Goal: Task Accomplishment & Management: Use online tool/utility

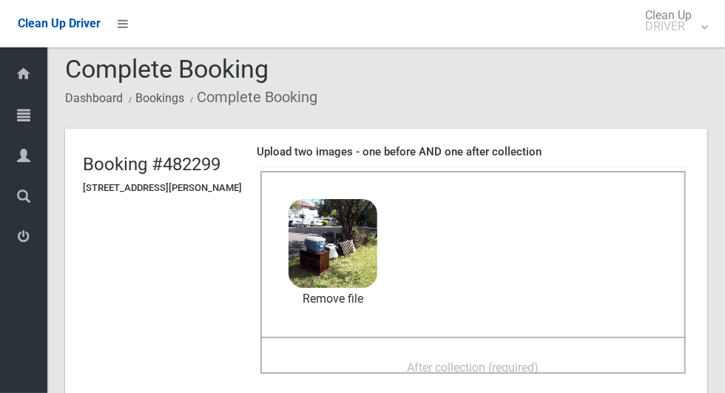
scroll to position [38, 0]
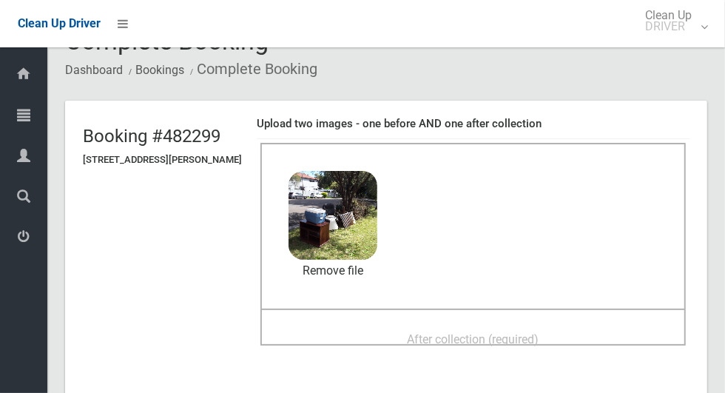
click at [419, 332] on span "After collection (required)" at bounding box center [473, 339] width 132 height 14
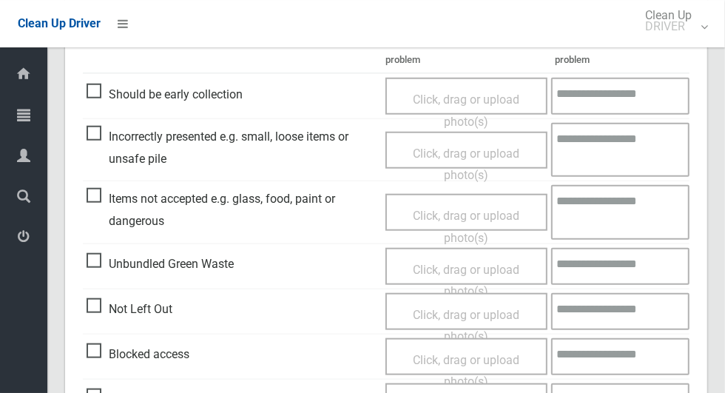
scroll to position [661, 0]
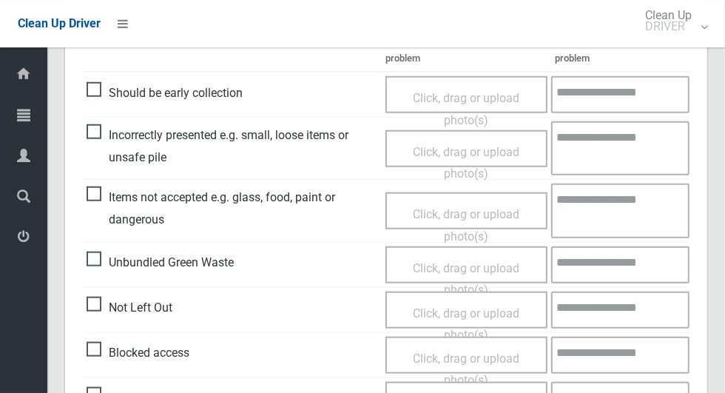
click at [95, 260] on span "Unbundled Green Waste" at bounding box center [160, 262] width 147 height 22
click at [459, 261] on span "Click, drag or upload photo(s)" at bounding box center [466, 279] width 106 height 36
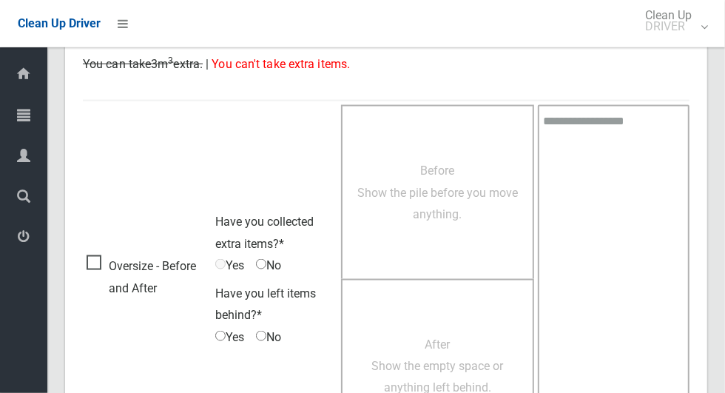
scroll to position [1210, 0]
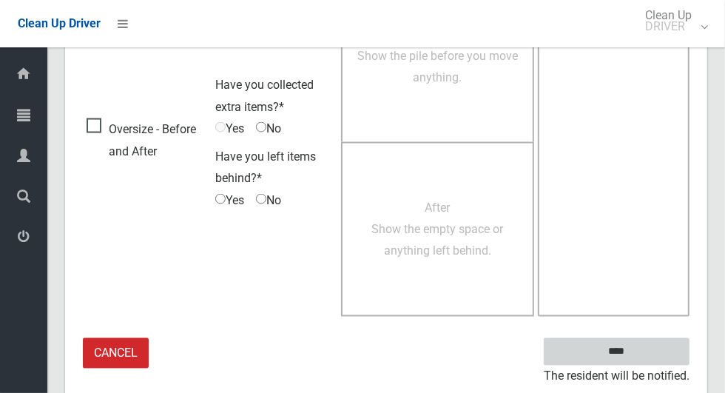
click at [642, 354] on input "****" at bounding box center [617, 351] width 146 height 27
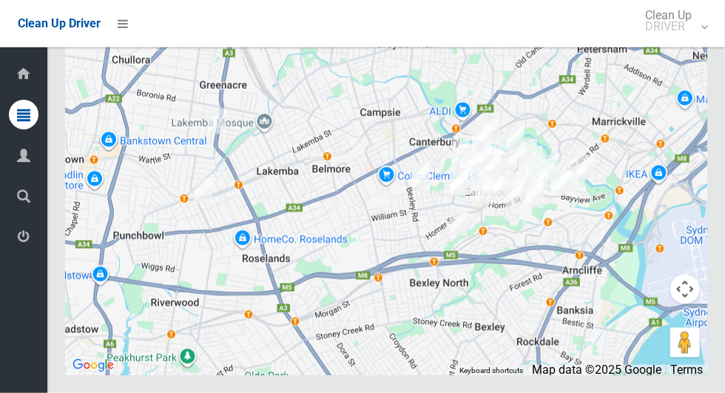
scroll to position [7295, 0]
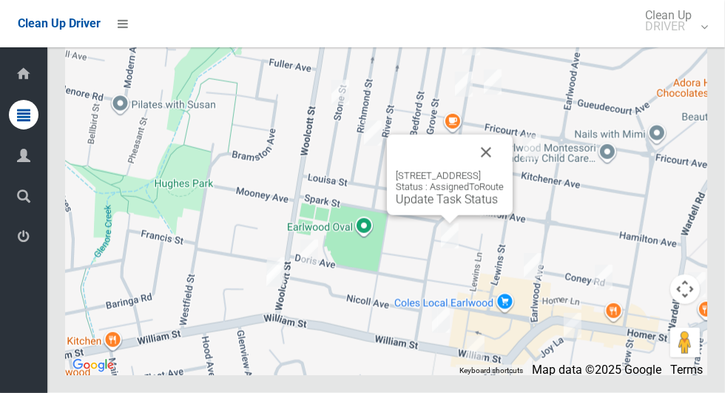
click at [504, 170] on button "Close" at bounding box center [485, 152] width 35 height 35
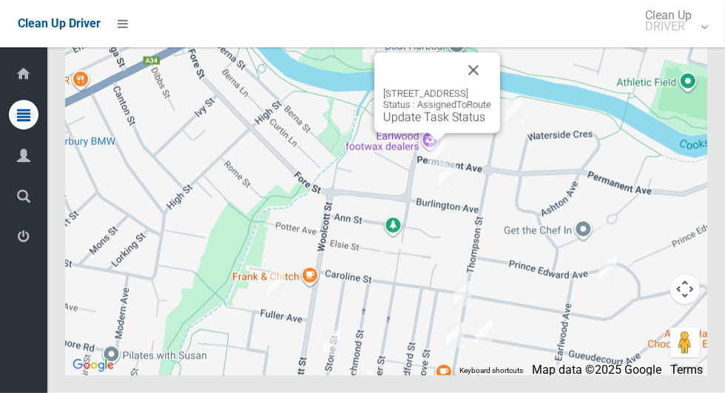
click at [394, 124] on link "Update Task Status" at bounding box center [434, 117] width 102 height 14
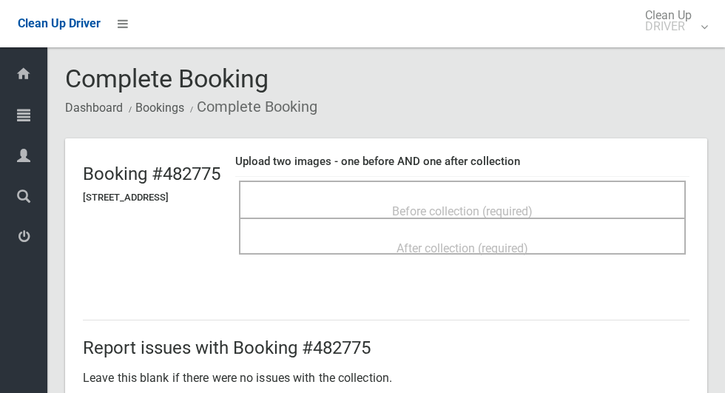
click at [427, 197] on div "Before collection (required)" at bounding box center [462, 210] width 414 height 27
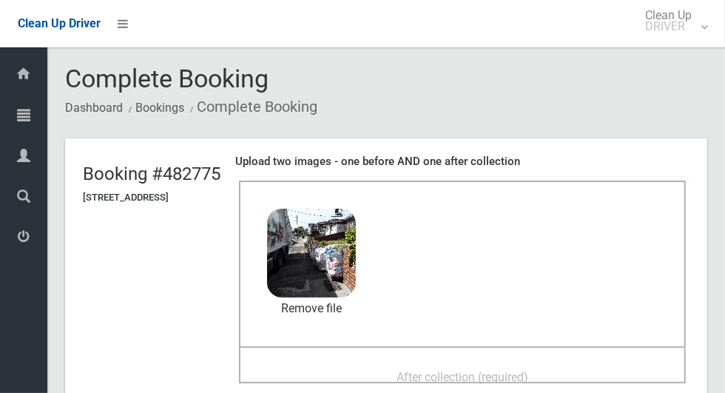
click at [430, 362] on div "After collection (required)" at bounding box center [462, 375] width 414 height 27
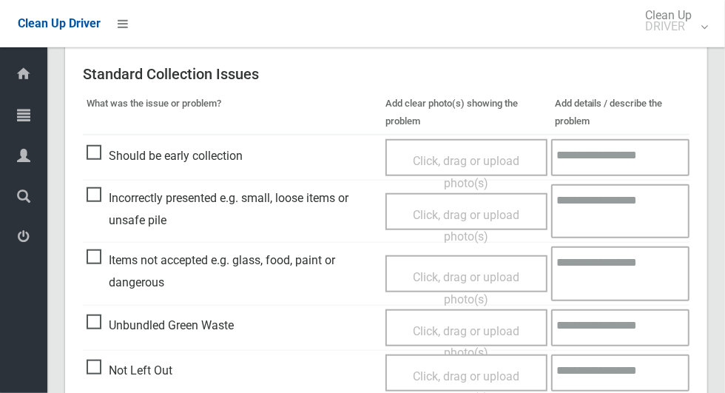
scroll to position [604, 0]
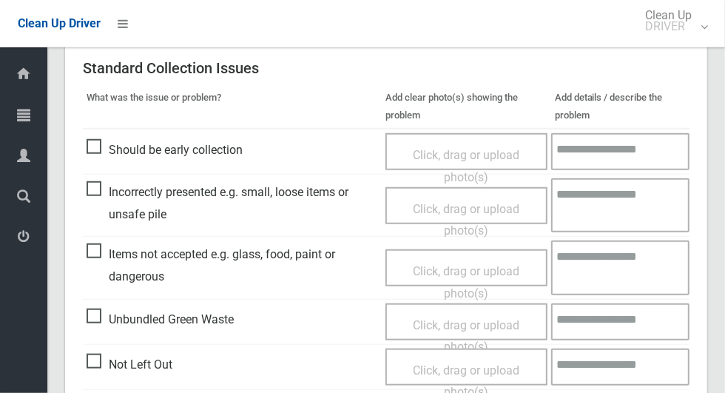
click at [88, 327] on span "Unbundled Green Waste" at bounding box center [160, 319] width 147 height 22
click at [440, 318] on span "Click, drag or upload photo(s)" at bounding box center [466, 336] width 106 height 36
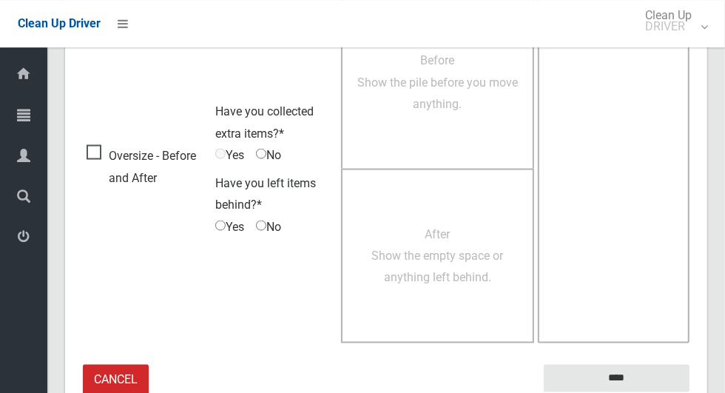
scroll to position [1210, 0]
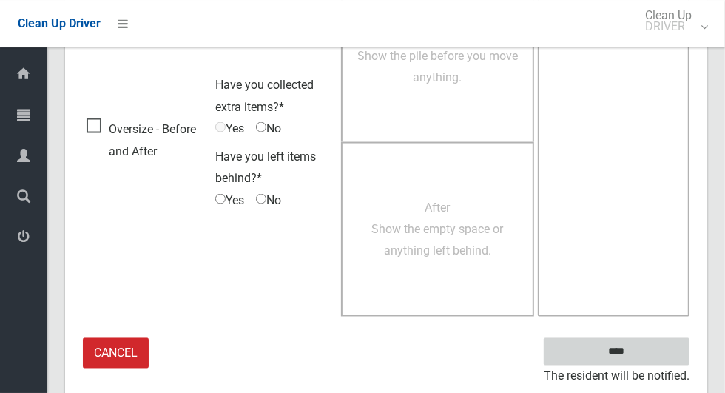
click at [646, 350] on input "****" at bounding box center [617, 351] width 146 height 27
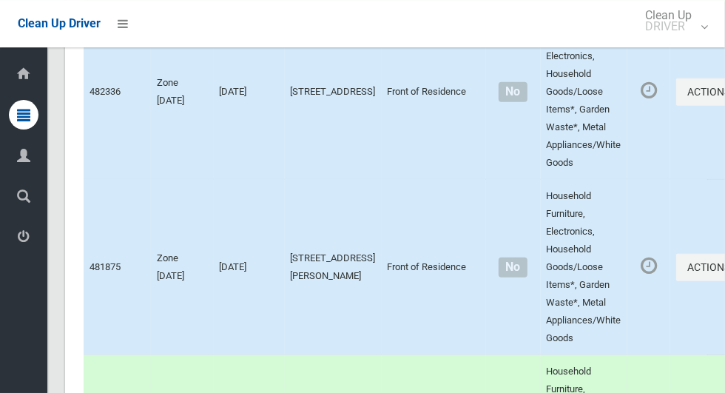
scroll to position [7295, 0]
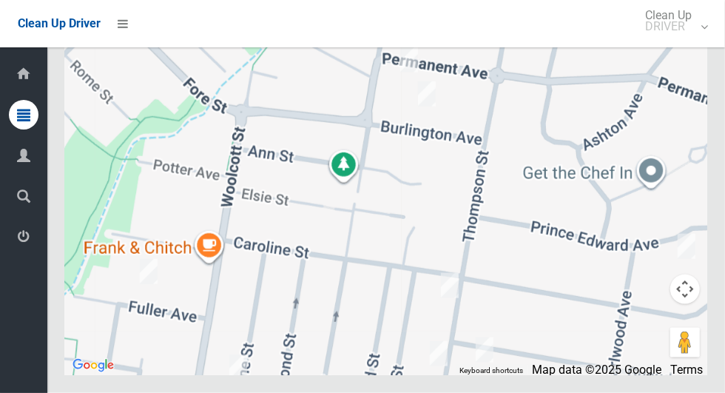
click at [427, 158] on div at bounding box center [386, 190] width 642 height 370
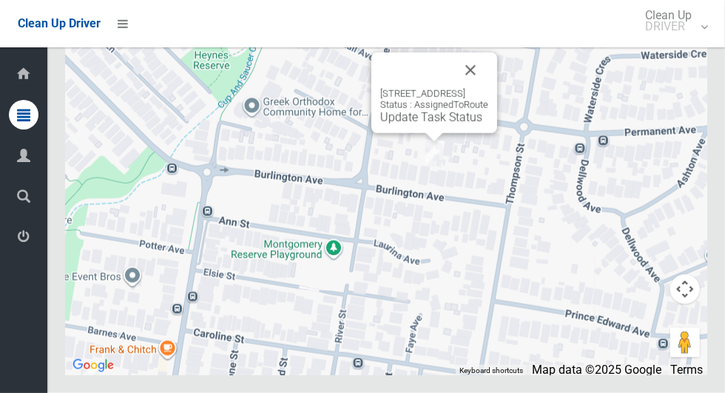
click at [407, 124] on link "Update Task Status" at bounding box center [431, 117] width 102 height 14
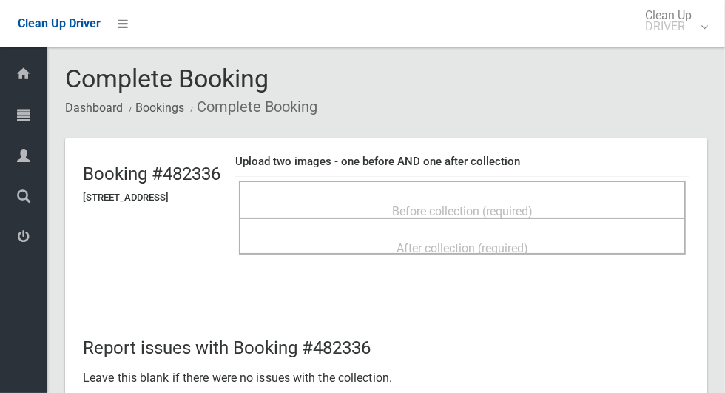
click at [459, 204] on span "Before collection (required)" at bounding box center [462, 211] width 141 height 14
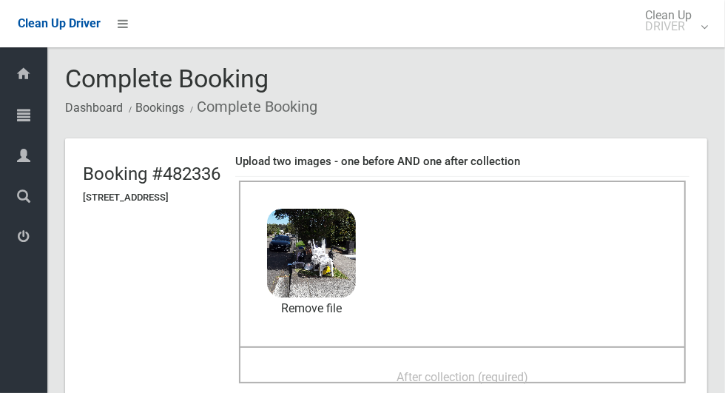
click at [424, 370] on span "After collection (required)" at bounding box center [462, 377] width 132 height 14
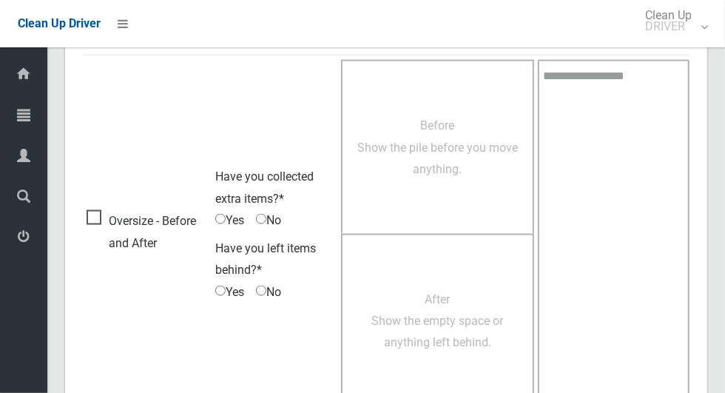
scroll to position [1210, 0]
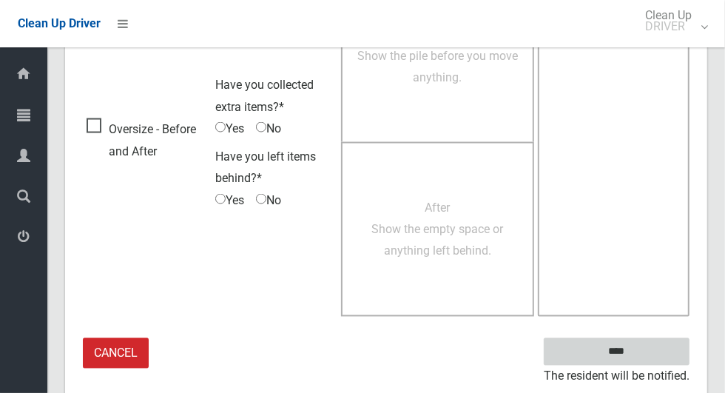
click at [643, 351] on input "****" at bounding box center [617, 351] width 146 height 27
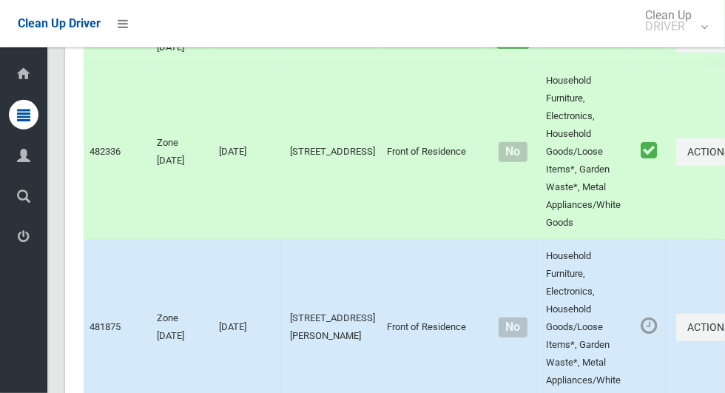
scroll to position [7295, 0]
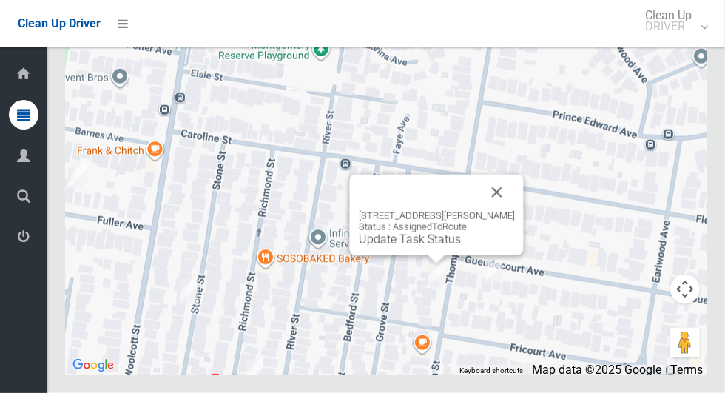
click at [515, 210] on button "Close" at bounding box center [496, 192] width 35 height 35
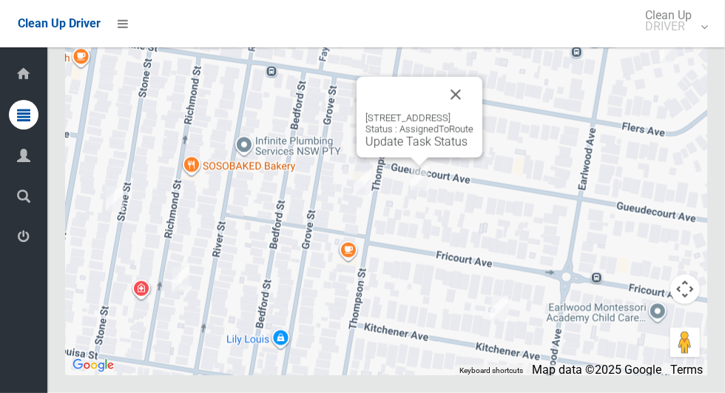
click at [383, 149] on link "Update Task Status" at bounding box center [416, 142] width 102 height 14
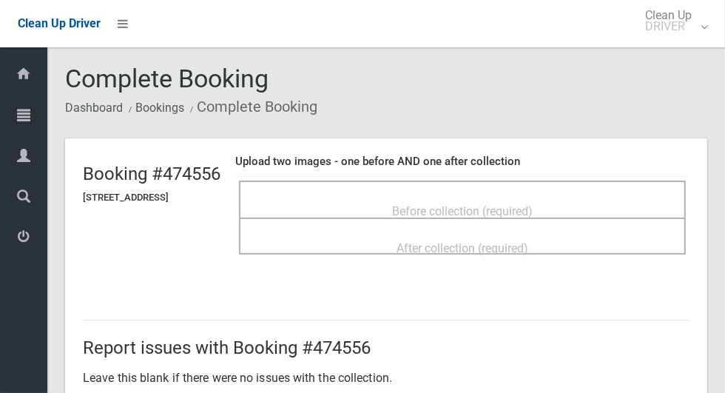
click at [490, 204] on span "Before collection (required)" at bounding box center [462, 211] width 141 height 14
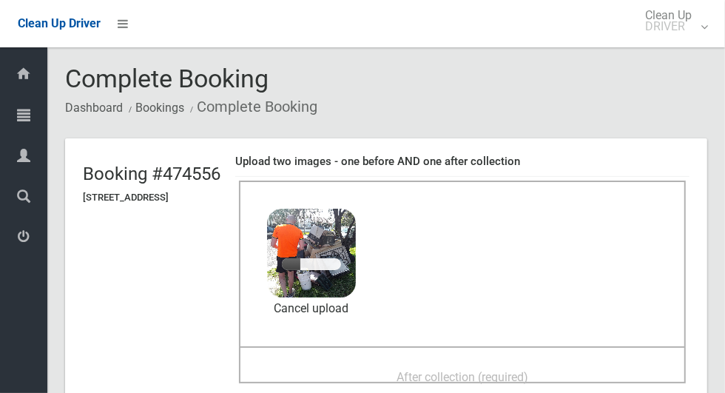
click at [427, 362] on div "After collection (required)" at bounding box center [462, 375] width 414 height 27
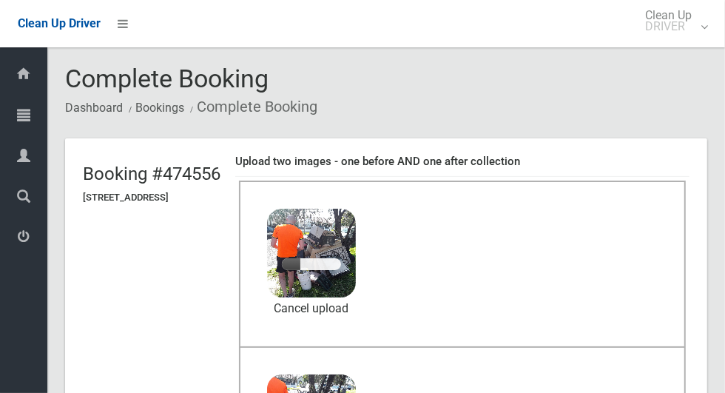
scroll to position [65, 0]
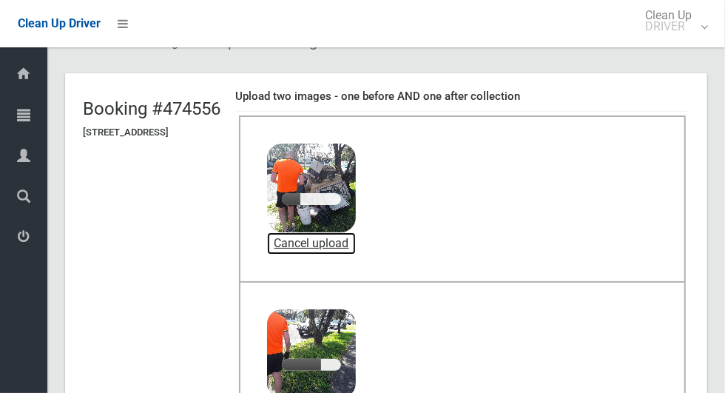
click at [356, 245] on link "Cancel upload" at bounding box center [311, 243] width 89 height 22
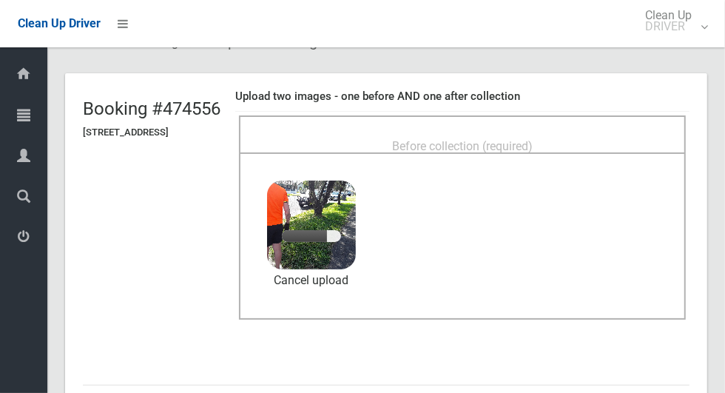
click at [446, 139] on span "Before collection (required)" at bounding box center [462, 146] width 141 height 14
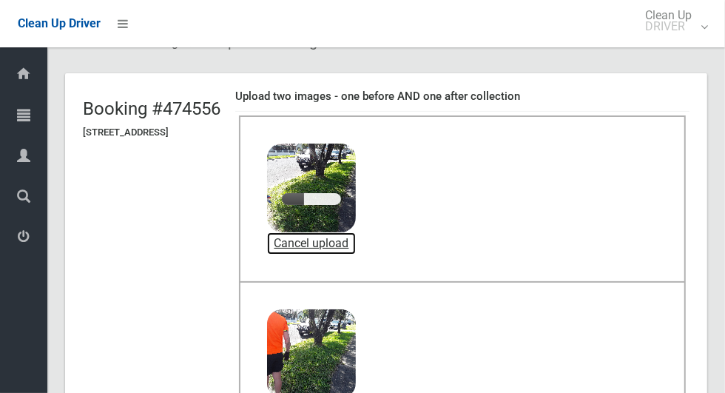
click at [356, 238] on link "Cancel upload" at bounding box center [311, 243] width 89 height 22
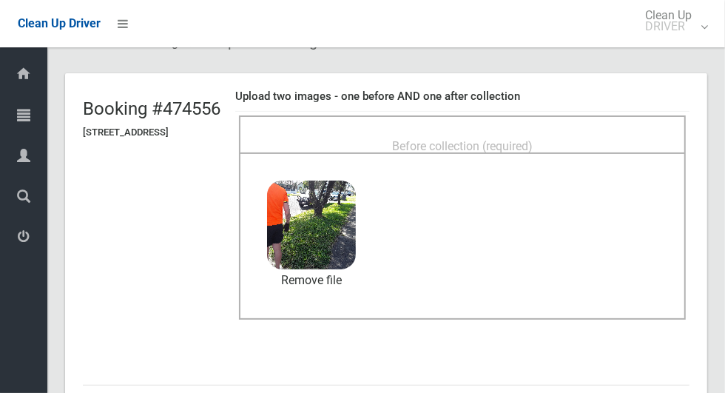
click at [493, 132] on div "Before collection (required)" at bounding box center [462, 145] width 414 height 27
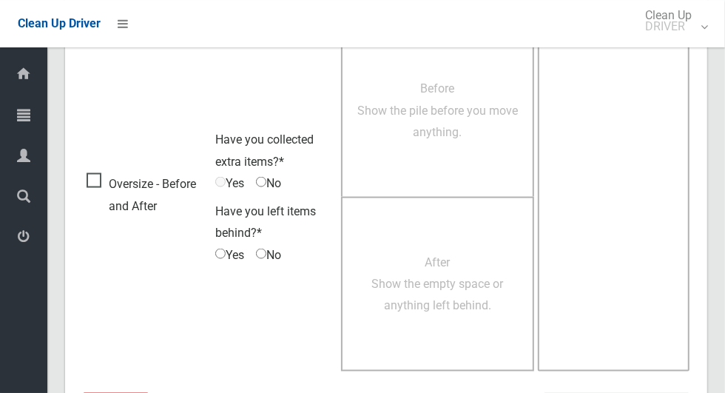
scroll to position [1210, 0]
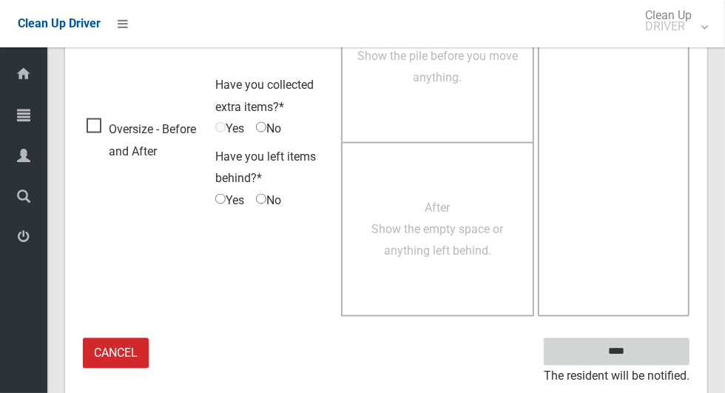
click at [642, 351] on input "****" at bounding box center [617, 351] width 146 height 27
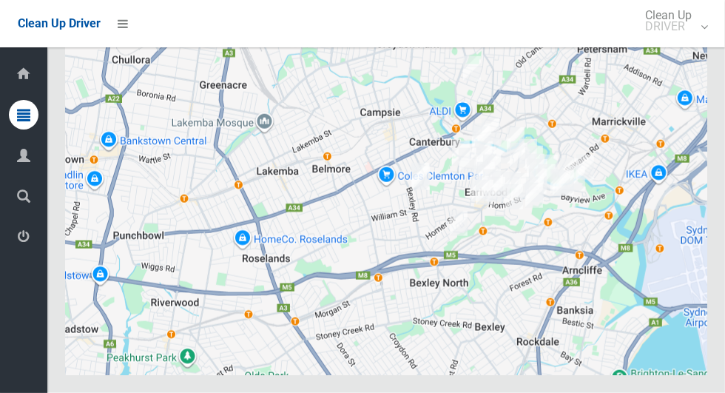
scroll to position [7295, 0]
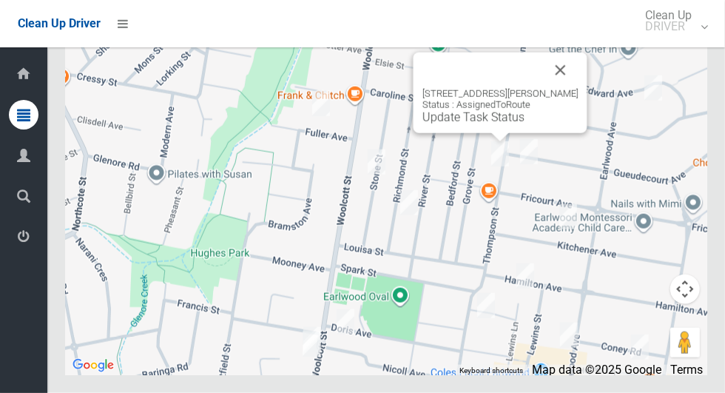
click at [476, 124] on link "Update Task Status" at bounding box center [473, 117] width 102 height 14
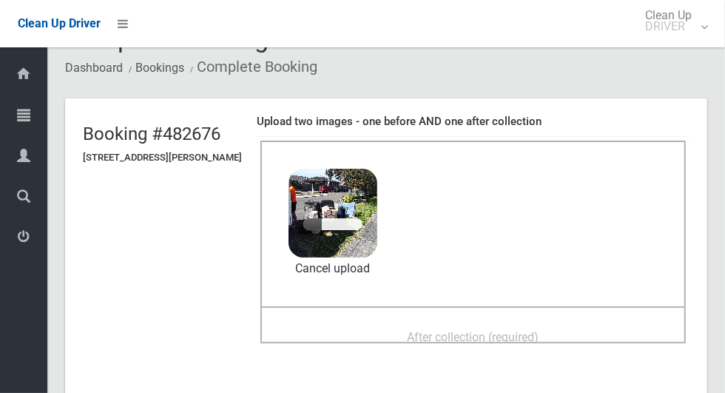
scroll to position [57, 0]
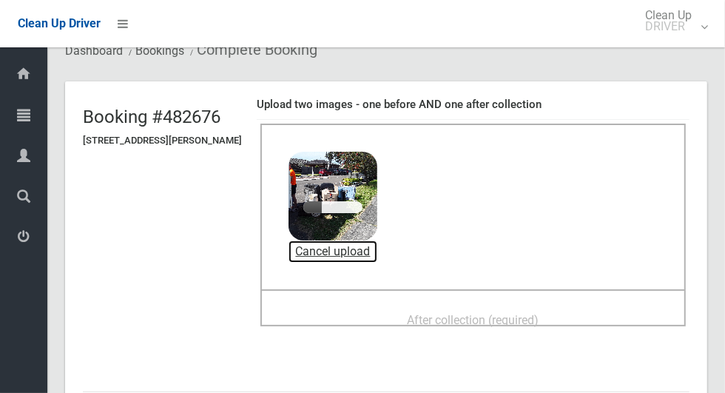
click at [377, 250] on link "Cancel upload" at bounding box center [332, 251] width 89 height 22
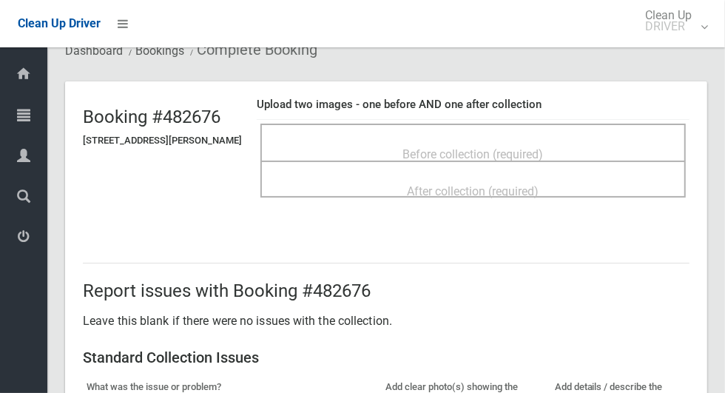
click at [440, 140] on div "Before collection (required)" at bounding box center [473, 153] width 393 height 27
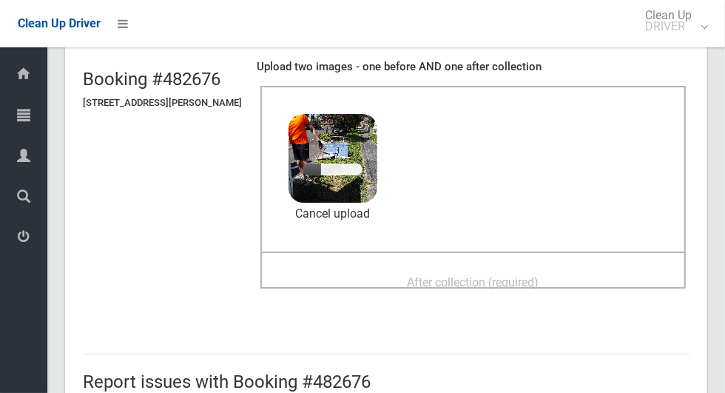
scroll to position [95, 0]
click at [439, 267] on div "After collection (required)" at bounding box center [473, 280] width 393 height 27
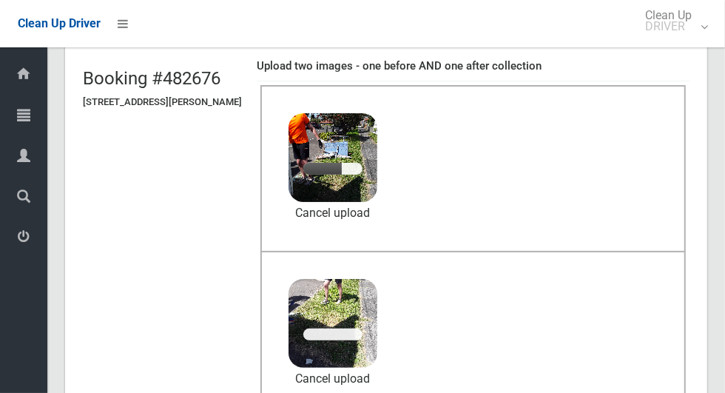
scroll to position [163, 0]
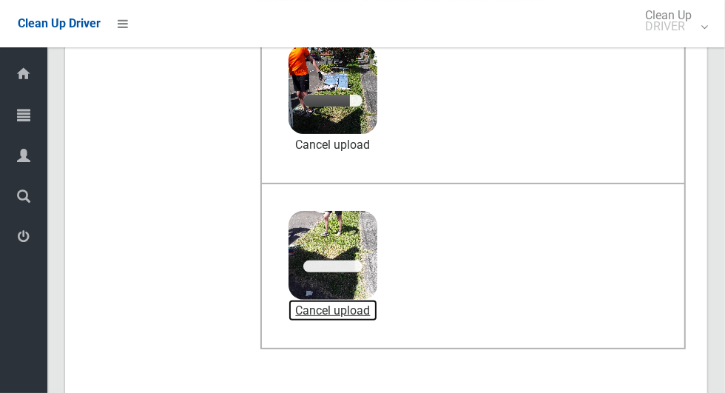
click at [377, 310] on link "Cancel upload" at bounding box center [332, 311] width 89 height 22
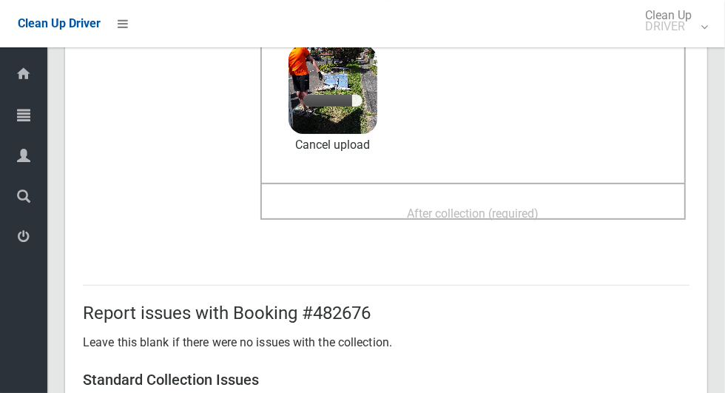
click at [470, 206] on span "After collection (required)" at bounding box center [473, 213] width 132 height 14
click at [366, 308] on h2 "Report issues with Booking #482676" at bounding box center [386, 312] width 606 height 19
click at [424, 206] on span "After collection (required)" at bounding box center [473, 213] width 132 height 14
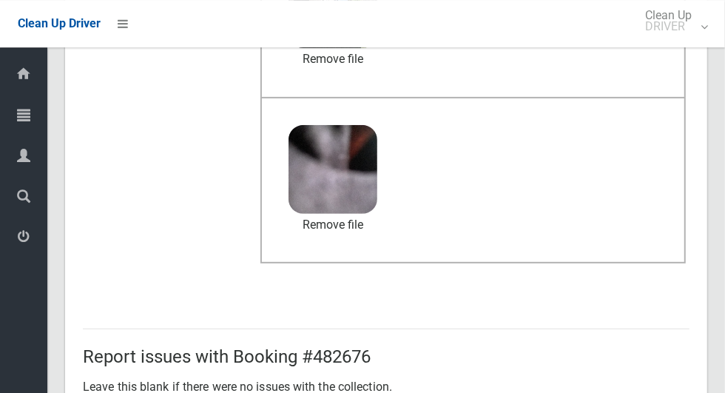
scroll to position [1210, 0]
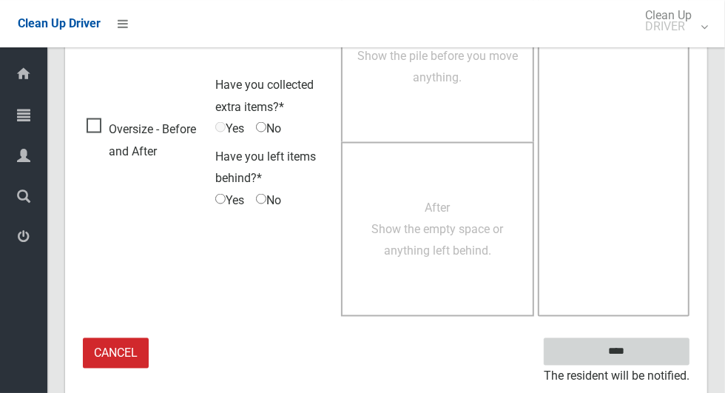
click at [642, 360] on input "****" at bounding box center [617, 351] width 146 height 27
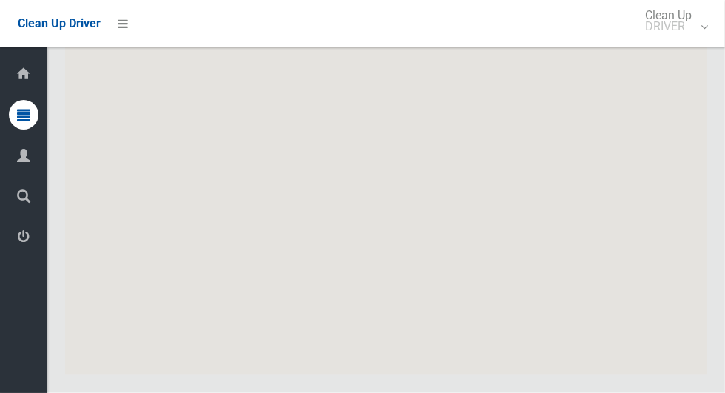
scroll to position [7295, 0]
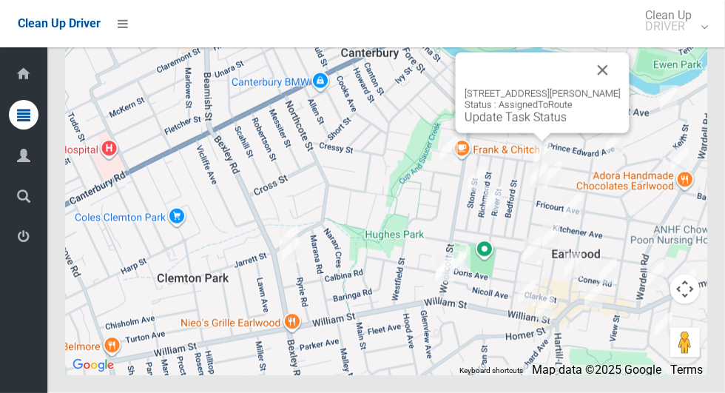
click at [516, 124] on link "Update Task Status" at bounding box center [515, 117] width 102 height 14
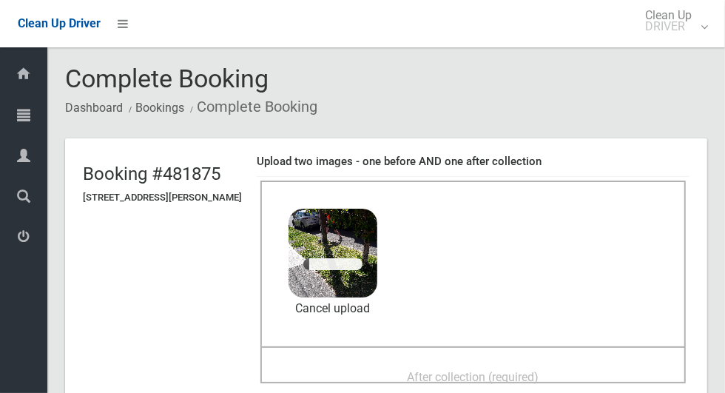
scroll to position [84, 0]
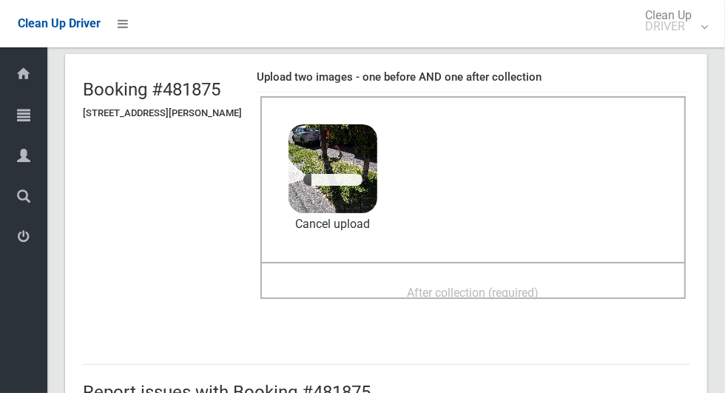
click at [485, 294] on span "After collection (required)" at bounding box center [473, 292] width 132 height 14
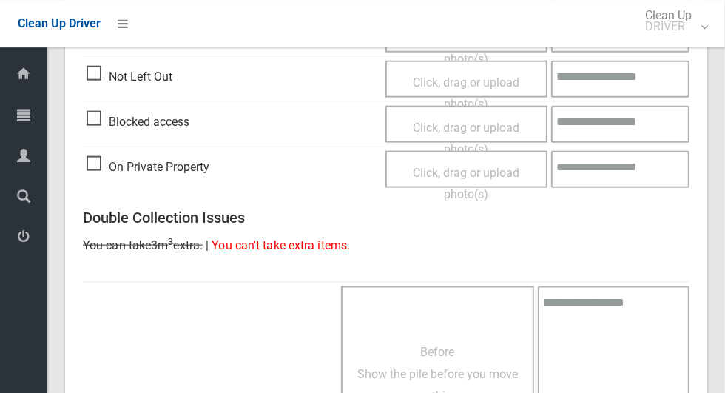
scroll to position [1210, 0]
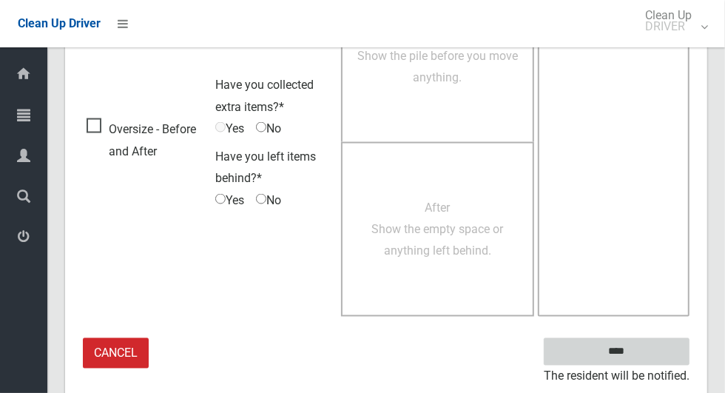
click at [642, 353] on input "****" at bounding box center [617, 351] width 146 height 27
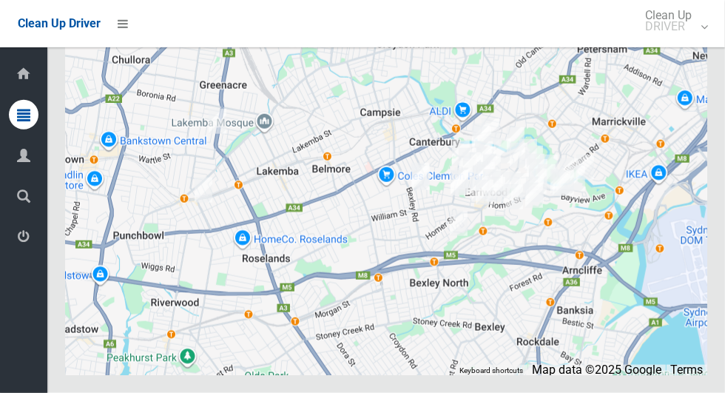
scroll to position [7295, 0]
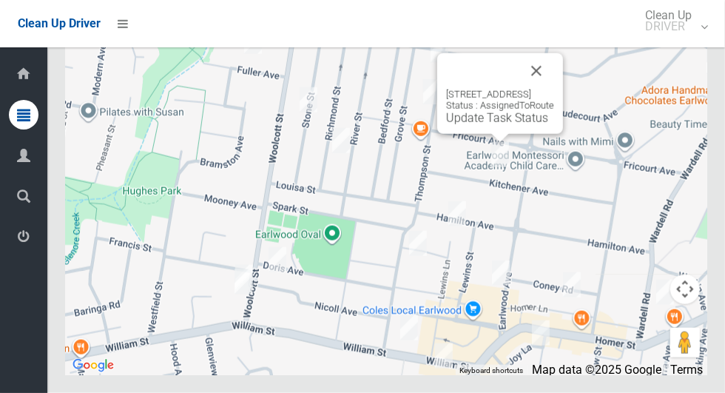
click at [554, 89] on button "Close" at bounding box center [535, 70] width 35 height 35
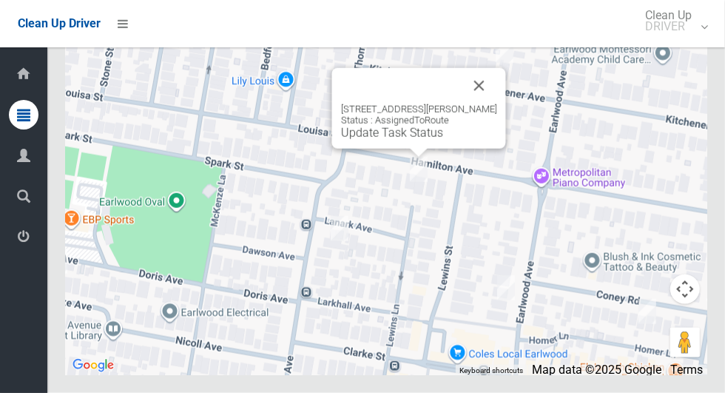
click at [485, 104] on button "Close" at bounding box center [478, 85] width 35 height 35
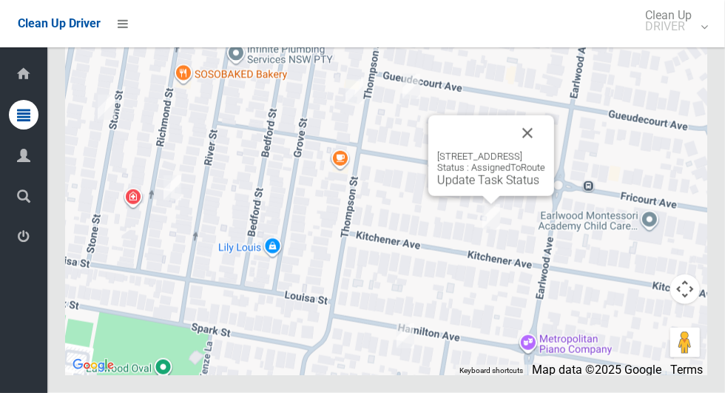
click at [459, 187] on link "Update Task Status" at bounding box center [488, 180] width 102 height 14
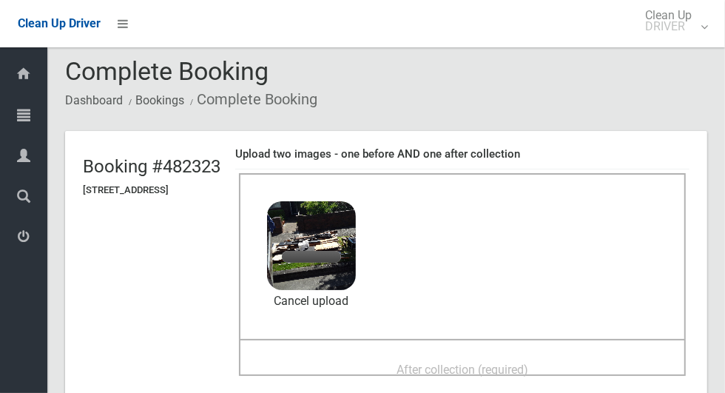
scroll to position [49, 0]
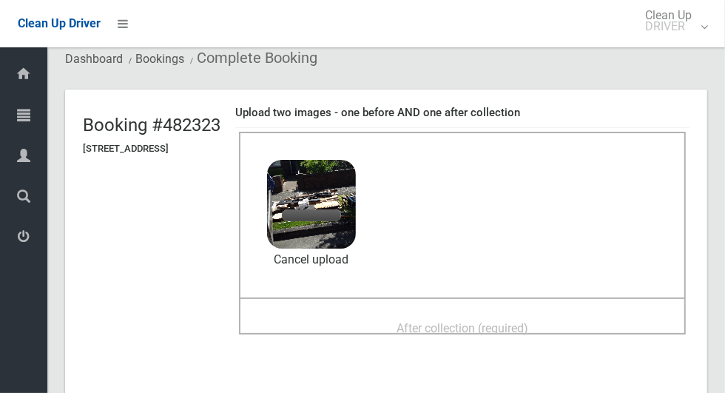
click at [427, 321] on span "After collection (required)" at bounding box center [462, 328] width 132 height 14
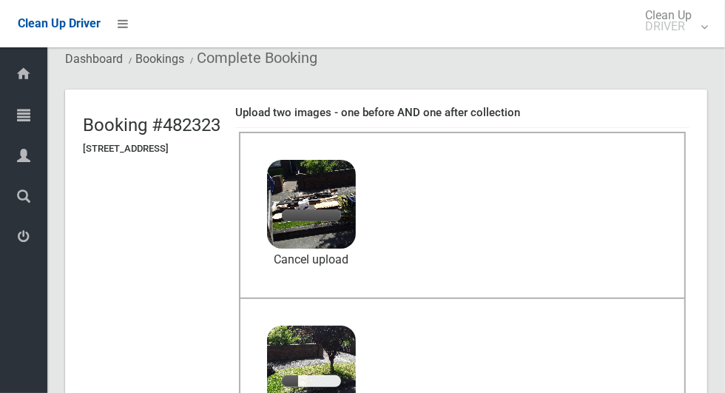
scroll to position [143, 0]
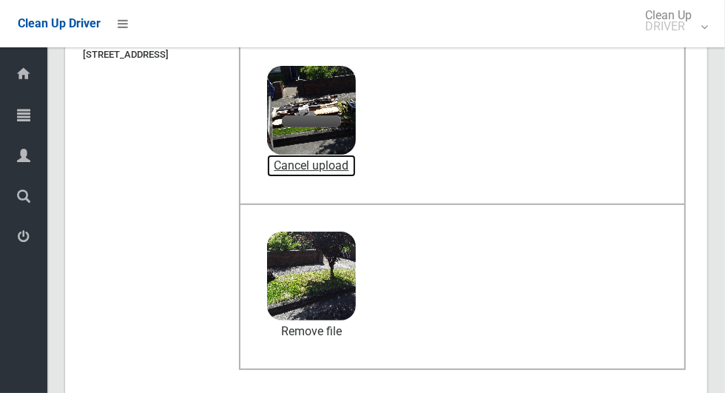
click at [356, 169] on link "Cancel upload" at bounding box center [311, 166] width 89 height 22
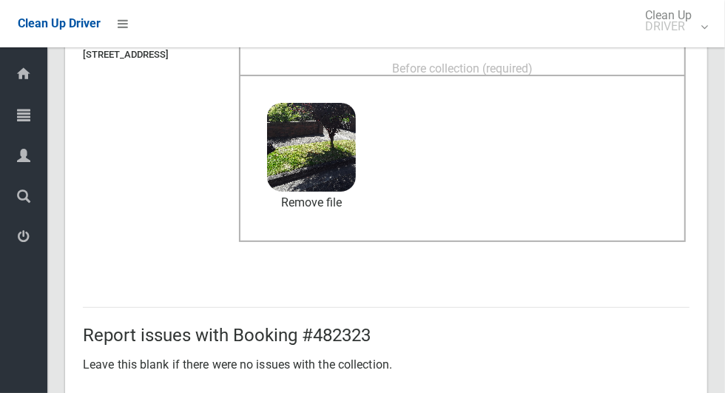
click at [516, 61] on span "Before collection (required)" at bounding box center [462, 68] width 141 height 14
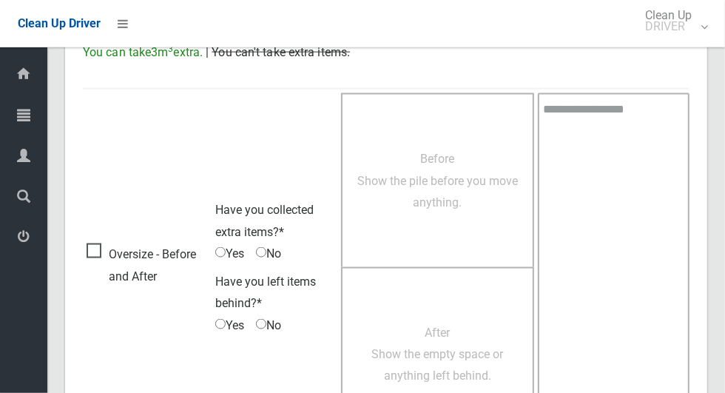
scroll to position [1210, 0]
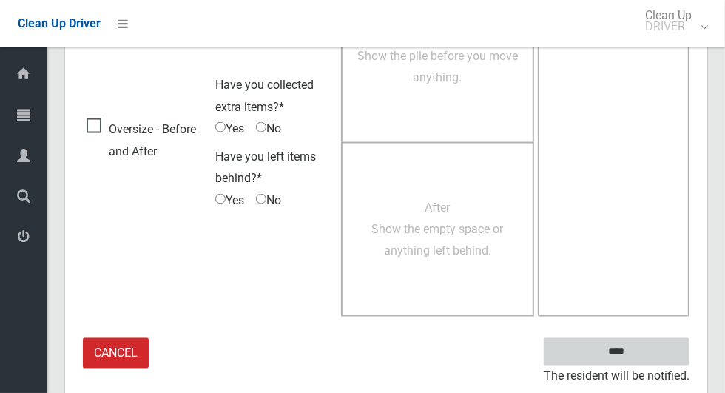
click at [642, 356] on input "****" at bounding box center [617, 351] width 146 height 27
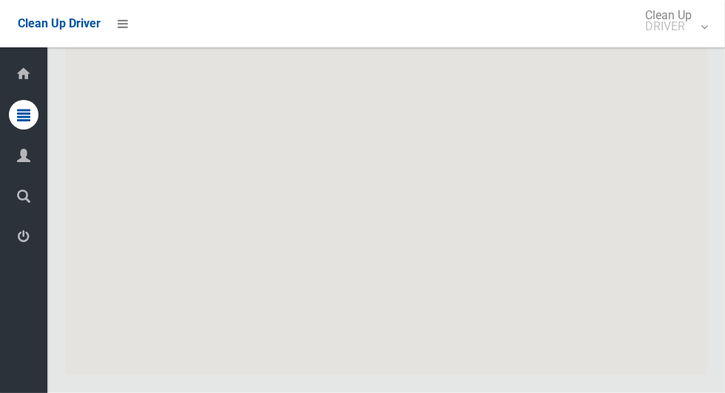
scroll to position [6711, 0]
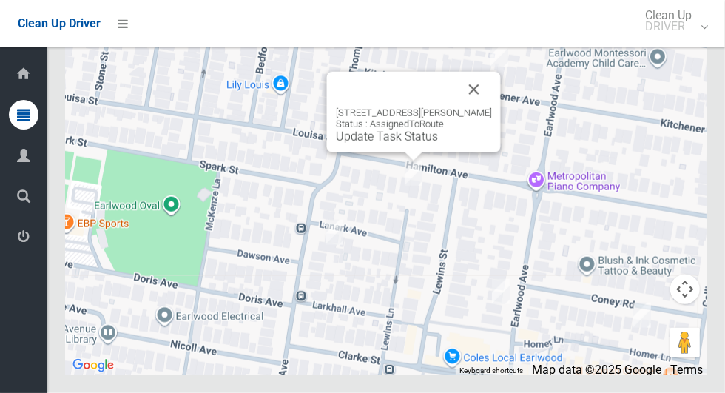
click at [491, 107] on button "Close" at bounding box center [473, 89] width 35 height 35
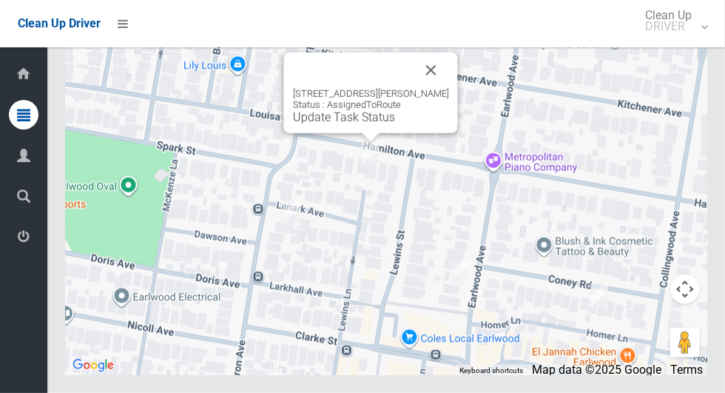
click at [352, 124] on link "Update Task Status" at bounding box center [344, 117] width 102 height 14
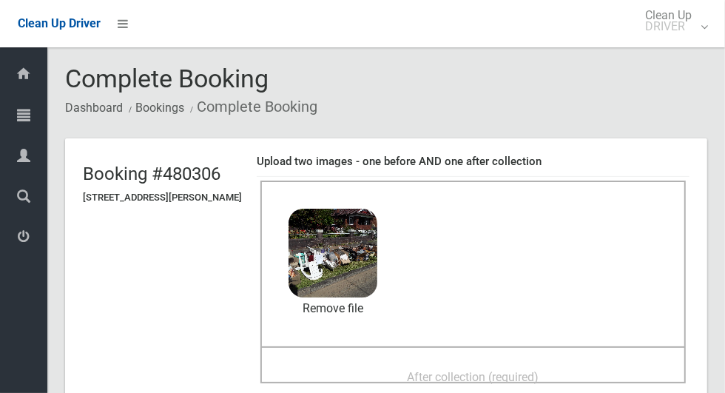
scroll to position [57, 0]
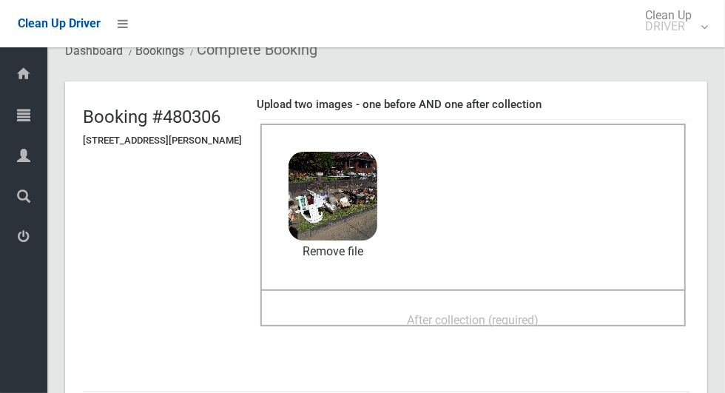
click at [424, 305] on div "After collection (required)" at bounding box center [473, 318] width 393 height 27
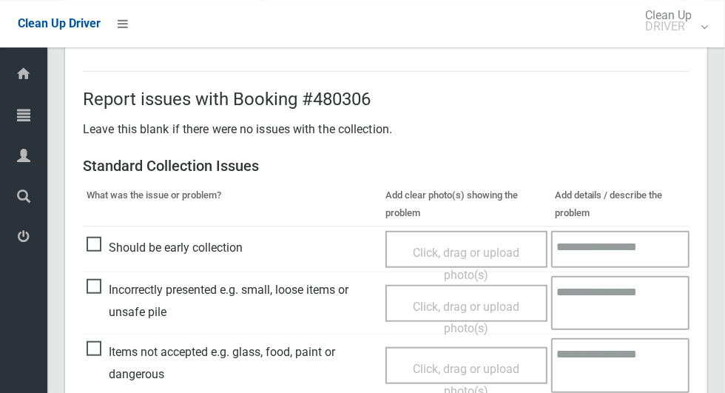
scroll to position [1210, 0]
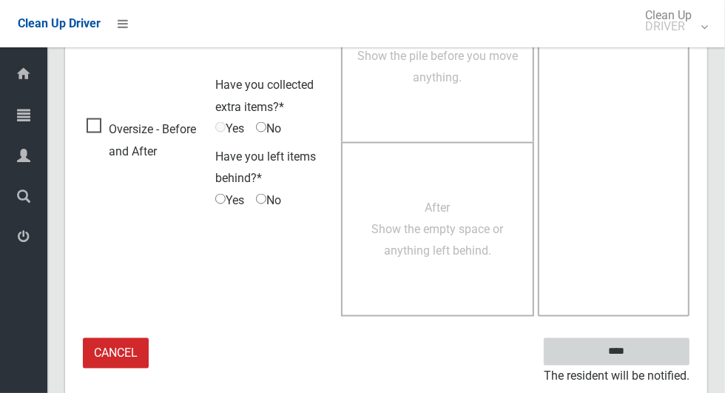
click at [642, 359] on input "****" at bounding box center [617, 351] width 146 height 27
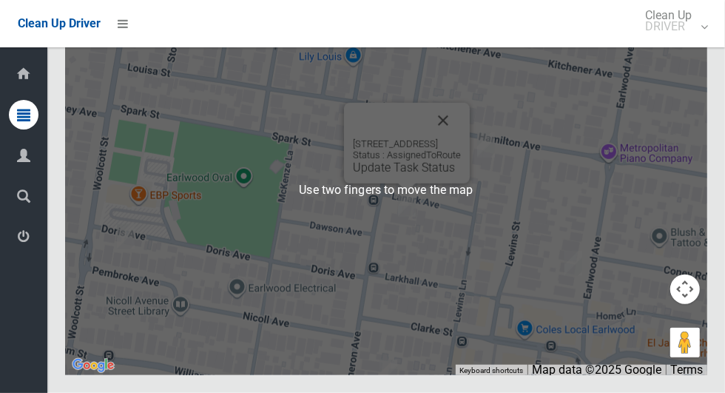
scroll to position [6710, 0]
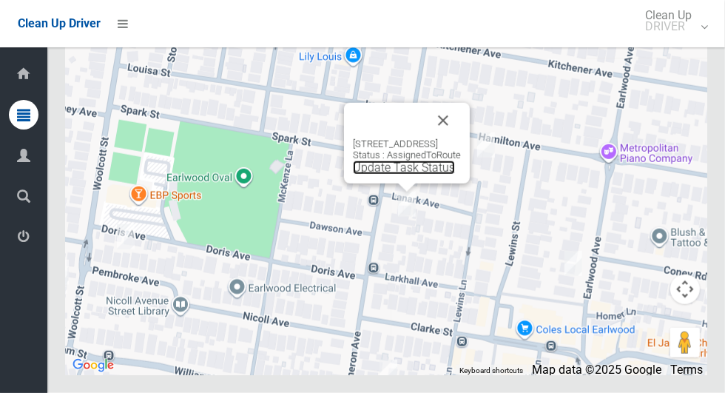
click at [371, 175] on link "Update Task Status" at bounding box center [404, 167] width 102 height 14
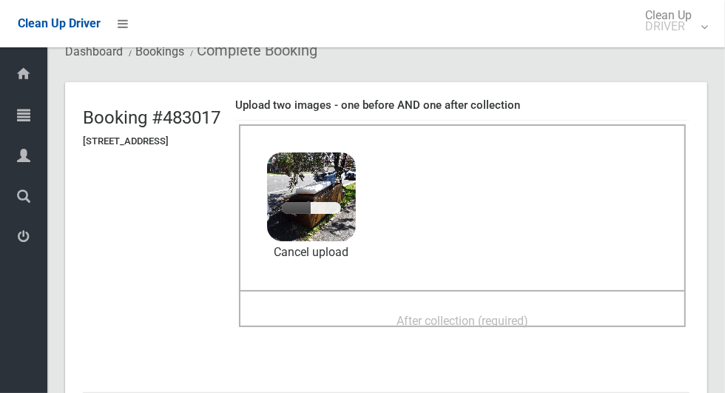
scroll to position [60, 0]
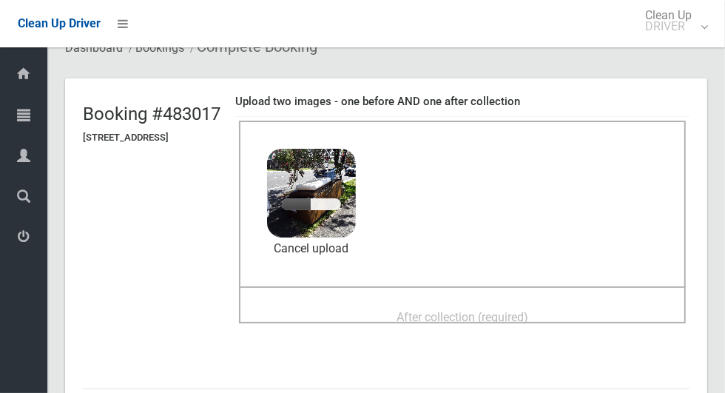
click at [441, 302] on div "After collection (required)" at bounding box center [462, 315] width 414 height 27
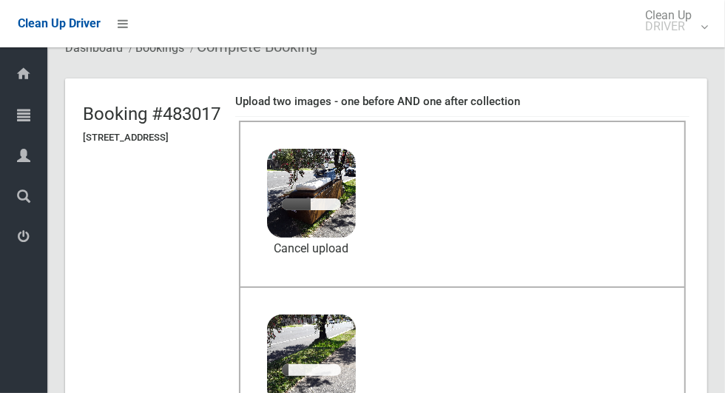
scroll to position [164, 0]
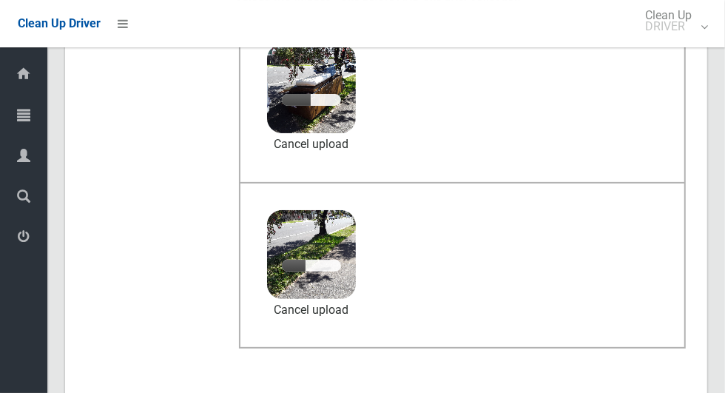
click at [356, 130] on img at bounding box center [311, 88] width 89 height 89
click at [356, 146] on link "Cancel upload" at bounding box center [311, 144] width 89 height 22
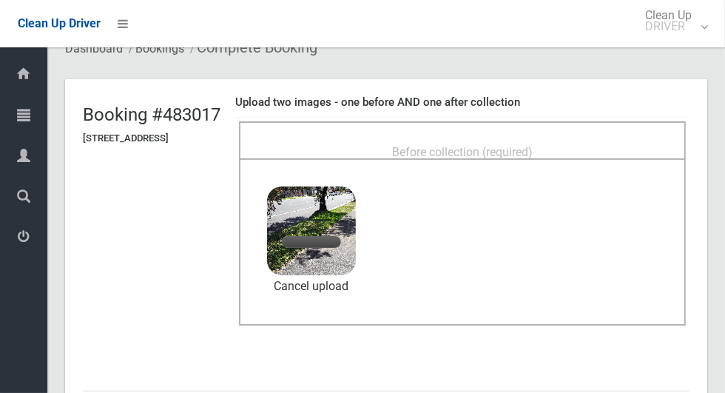
scroll to position [41, 0]
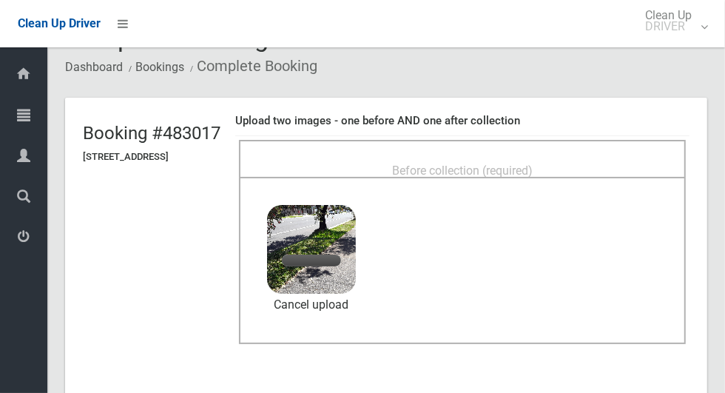
click at [458, 156] on div "Before collection (required)" at bounding box center [462, 169] width 414 height 27
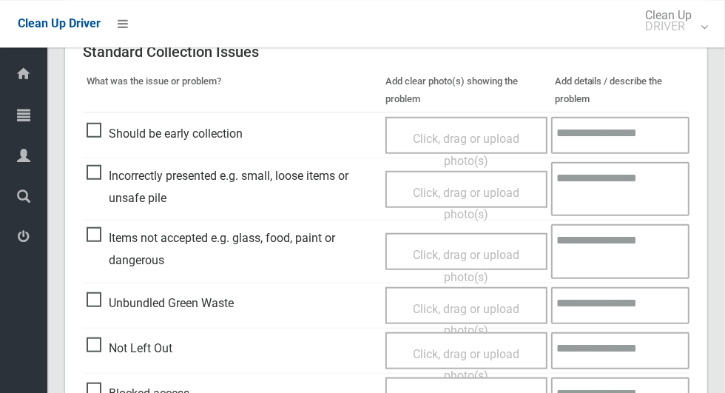
scroll to position [1210, 0]
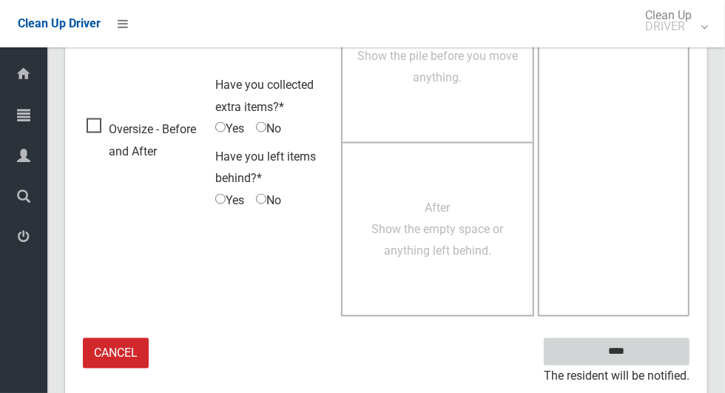
click at [642, 349] on input "****" at bounding box center [617, 351] width 146 height 27
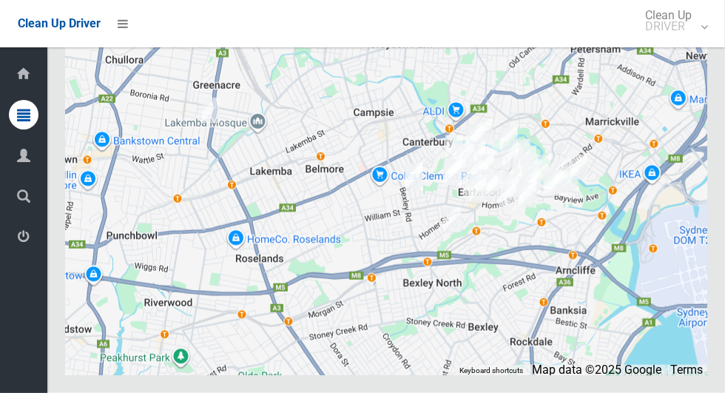
scroll to position [6711, 0]
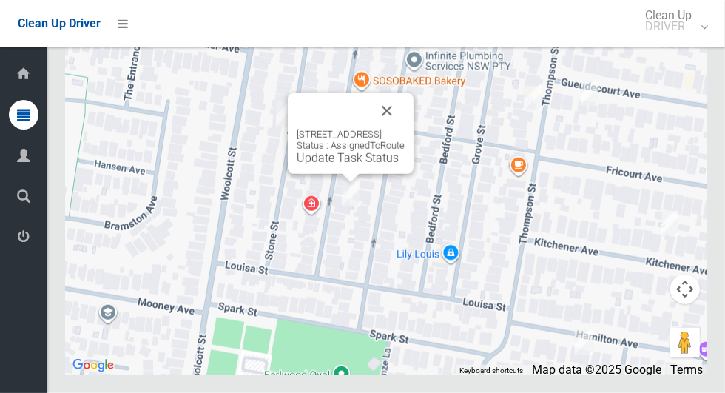
click at [405, 129] on button "Close" at bounding box center [386, 110] width 35 height 35
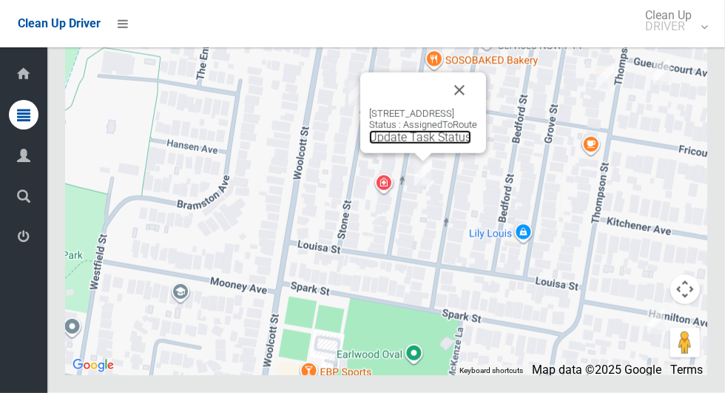
click at [401, 144] on link "Update Task Status" at bounding box center [420, 137] width 102 height 14
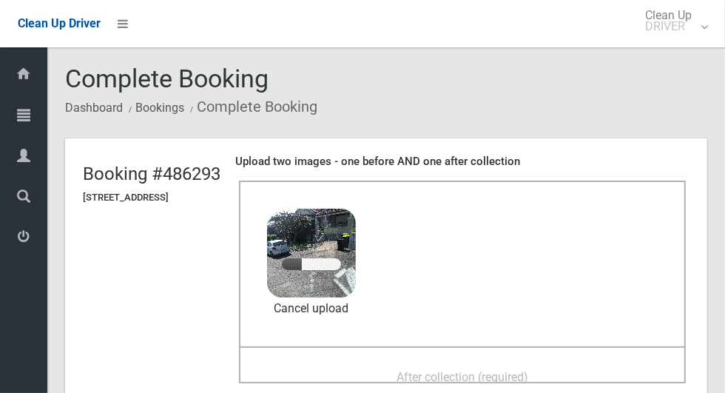
scroll to position [47, 0]
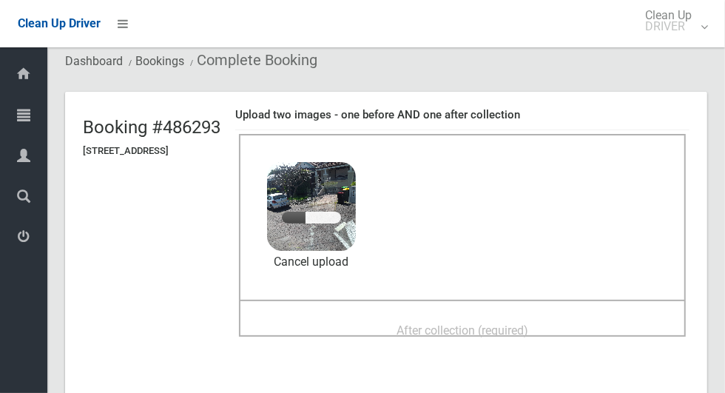
click at [436, 323] on span "After collection (required)" at bounding box center [462, 330] width 132 height 14
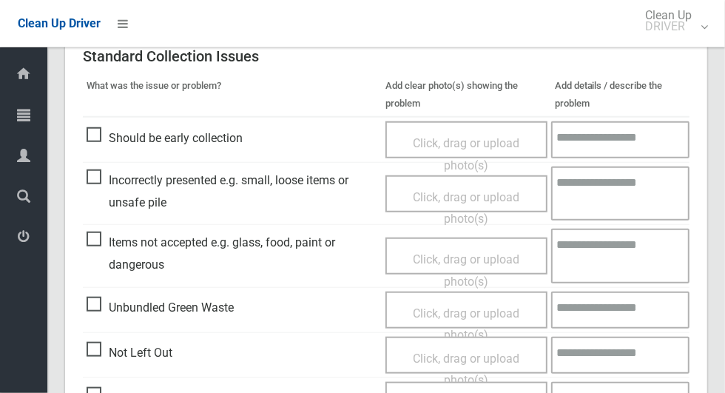
scroll to position [1210, 0]
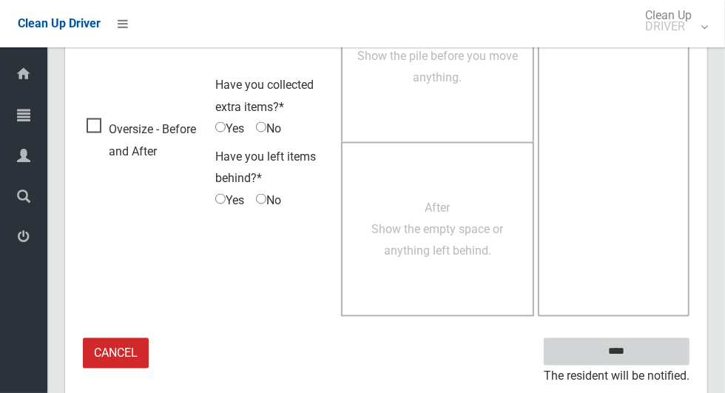
click at [642, 348] on input "****" at bounding box center [617, 351] width 146 height 27
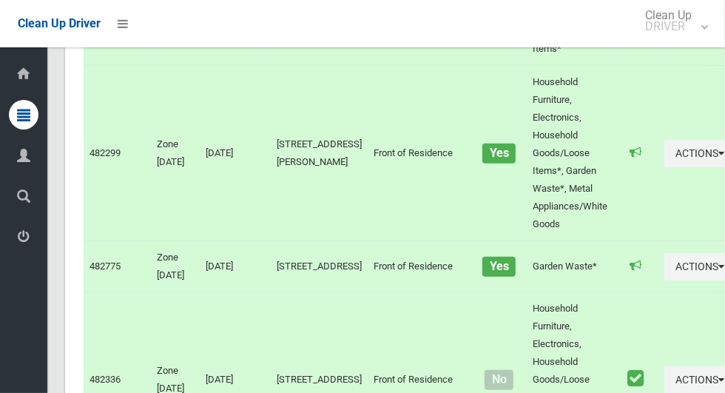
scroll to position [6711, 0]
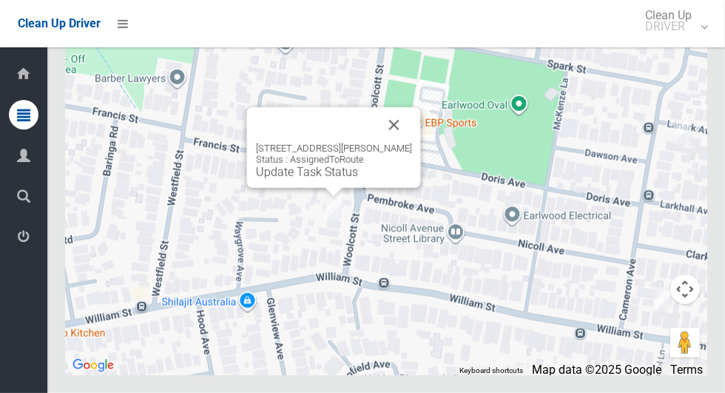
click at [342, 188] on div "129 Woolcott Street, EARLWOOD NSW 2206 Status : AssignedToRoute Update Task Sta…" at bounding box center [334, 147] width 174 height 81
click at [412, 143] on button "Close" at bounding box center [393, 124] width 35 height 35
click at [410, 143] on button "Close" at bounding box center [393, 124] width 35 height 35
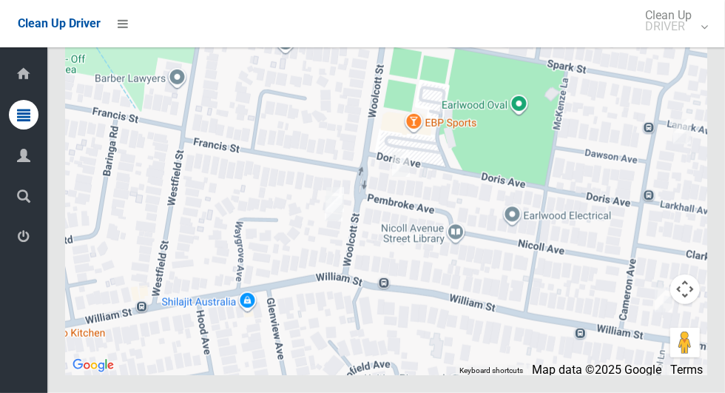
click at [336, 209] on div at bounding box center [386, 190] width 642 height 370
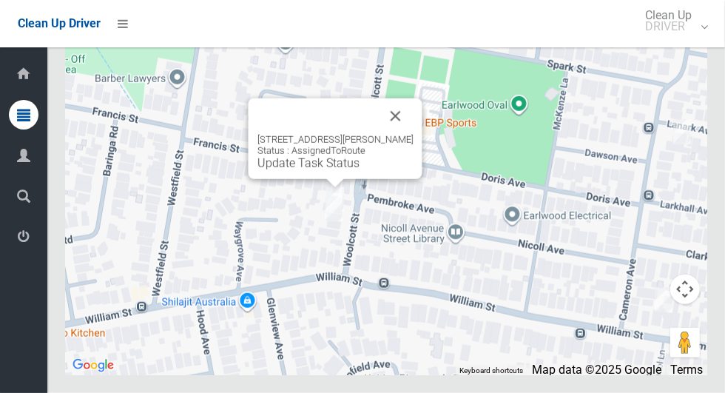
click at [413, 134] on button "Close" at bounding box center [395, 115] width 35 height 35
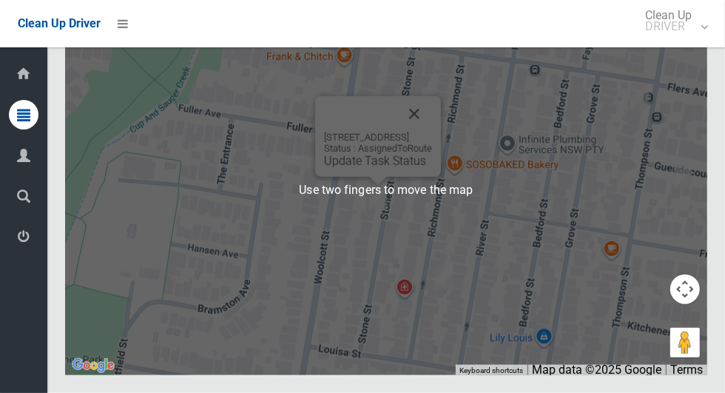
scroll to position [6708, 0]
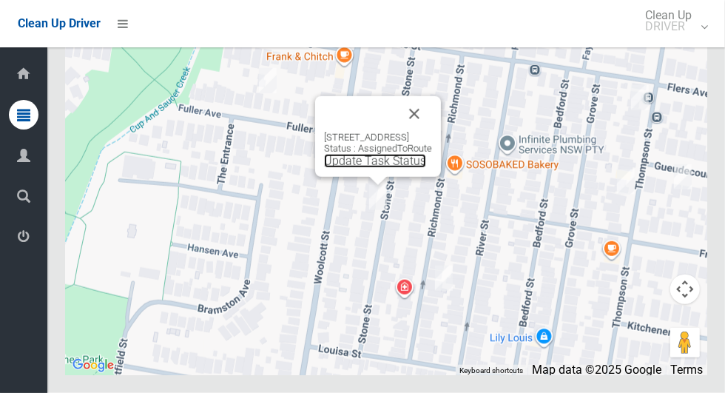
click at [350, 168] on link "Update Task Status" at bounding box center [375, 161] width 102 height 14
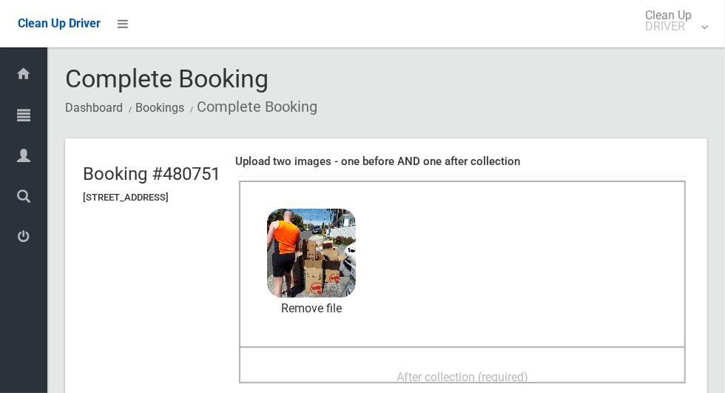
click at [390, 362] on div "After collection (required)" at bounding box center [462, 375] width 414 height 27
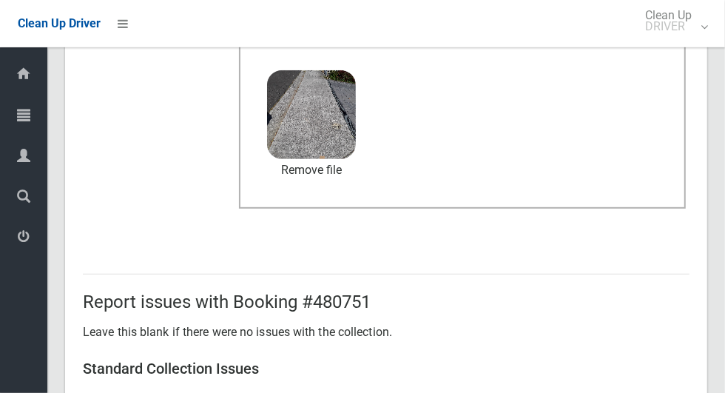
scroll to position [1210, 0]
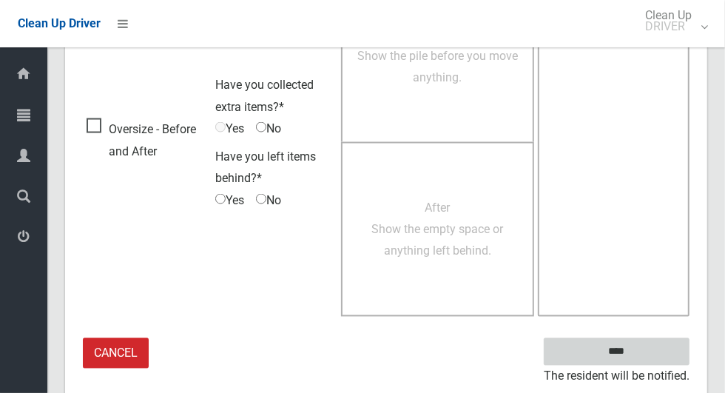
click at [641, 360] on input "****" at bounding box center [617, 351] width 146 height 27
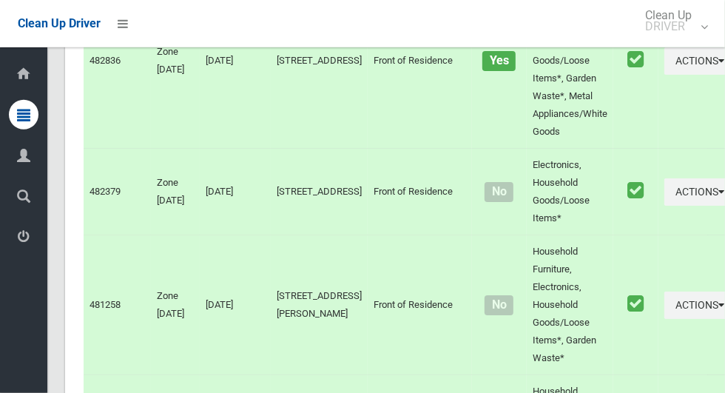
scroll to position [6711, 0]
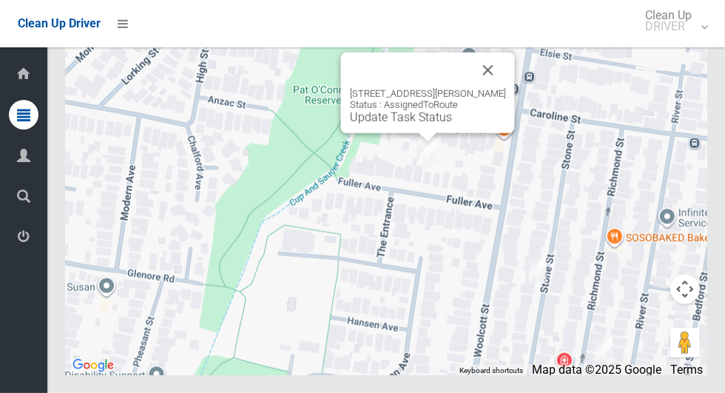
click at [417, 124] on link "Update Task Status" at bounding box center [401, 117] width 102 height 14
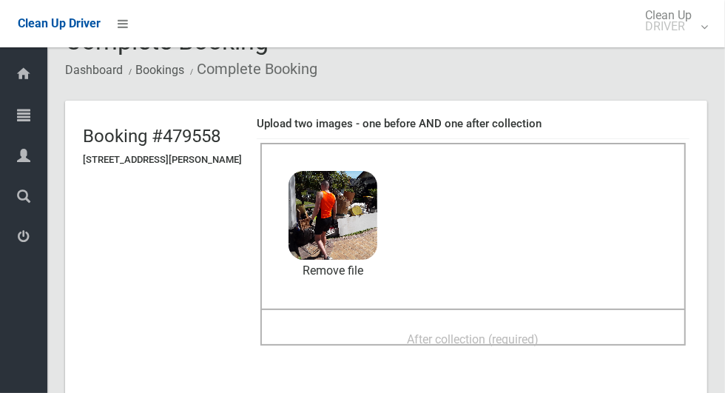
scroll to position [46, 0]
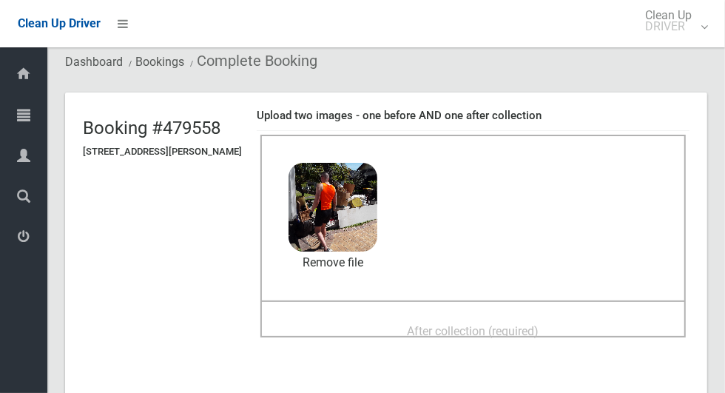
click at [430, 324] on span "After collection (required)" at bounding box center [473, 331] width 132 height 14
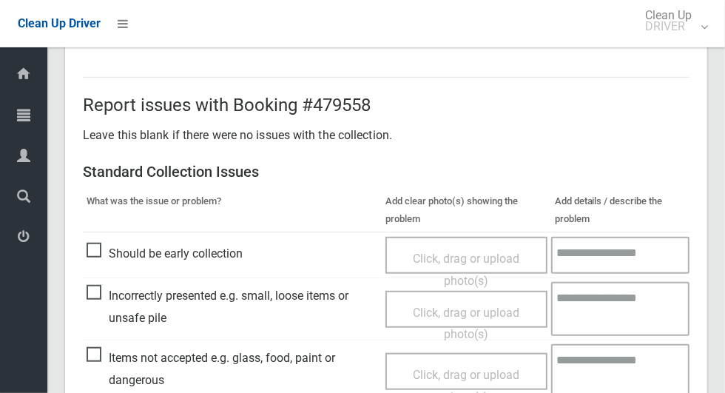
scroll to position [1210, 0]
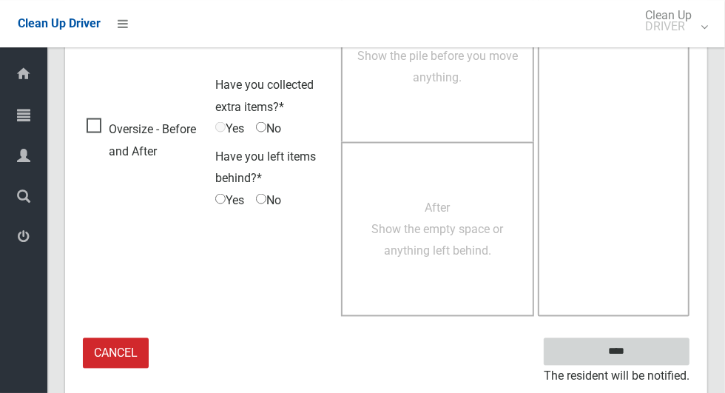
click at [642, 354] on input "****" at bounding box center [617, 351] width 146 height 27
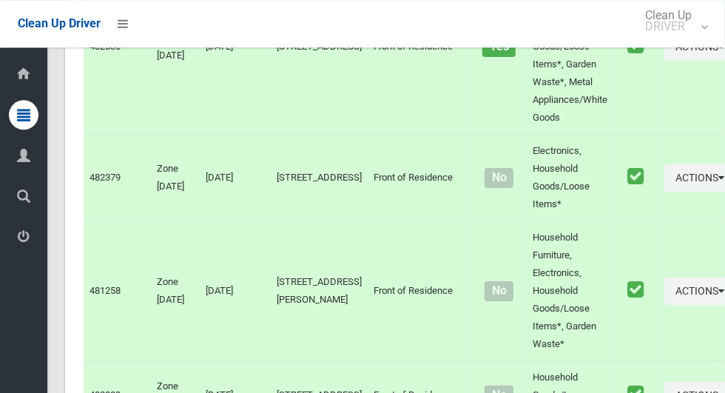
scroll to position [6711, 0]
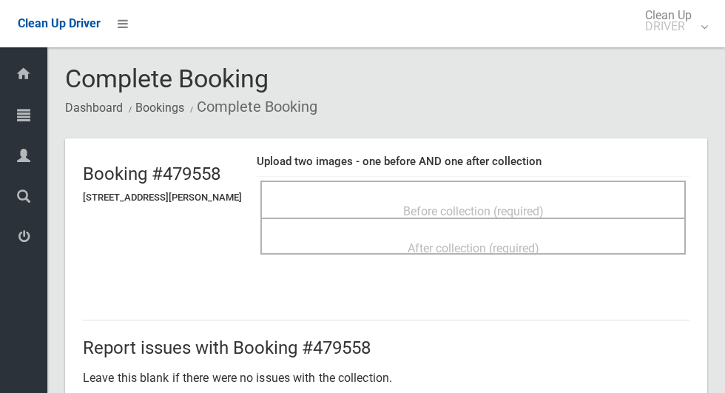
scroll to position [995, 0]
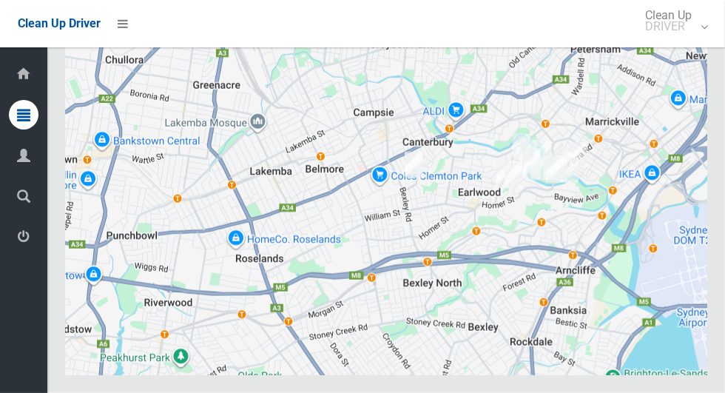
scroll to position [6711, 0]
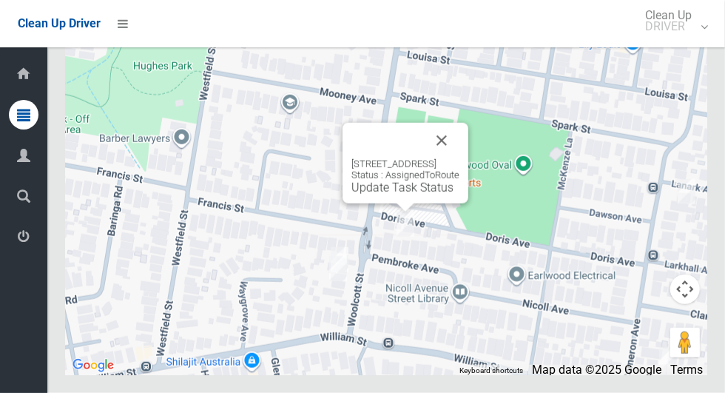
click at [459, 158] on button "Close" at bounding box center [441, 140] width 35 height 35
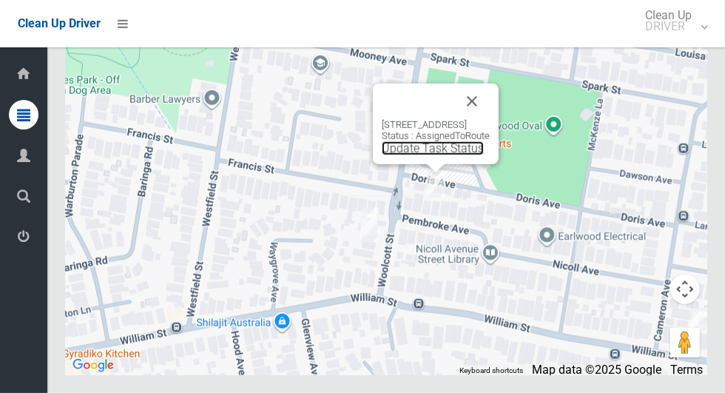
click at [416, 155] on link "Update Task Status" at bounding box center [433, 148] width 102 height 14
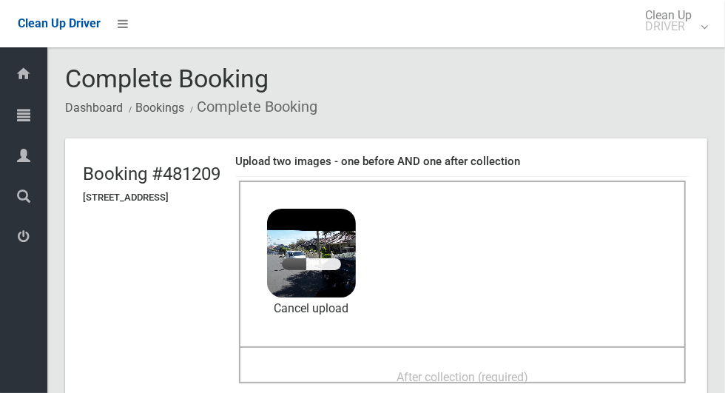
scroll to position [132, 0]
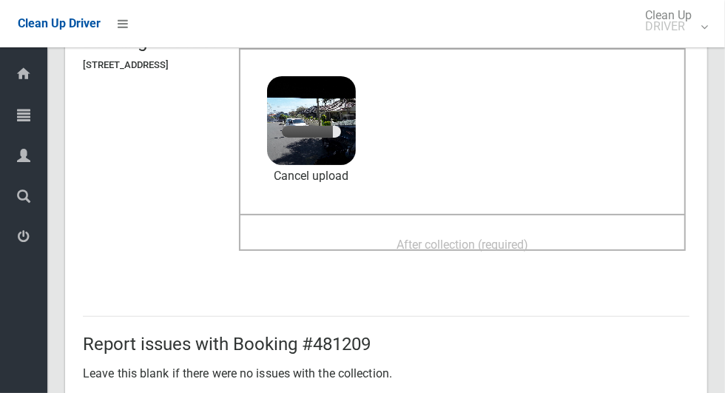
click at [453, 238] on span "After collection (required)" at bounding box center [462, 244] width 132 height 14
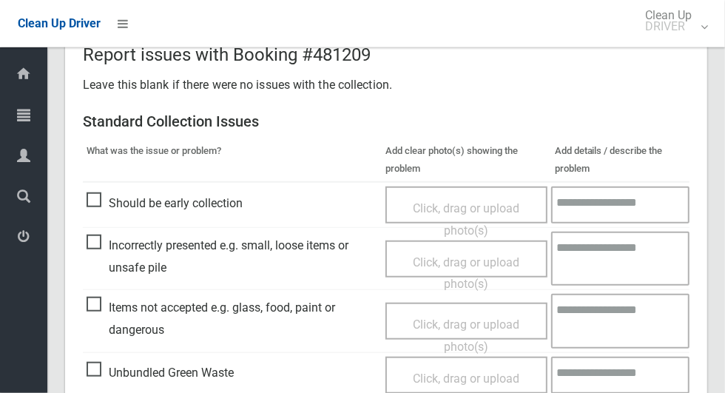
scroll to position [1210, 0]
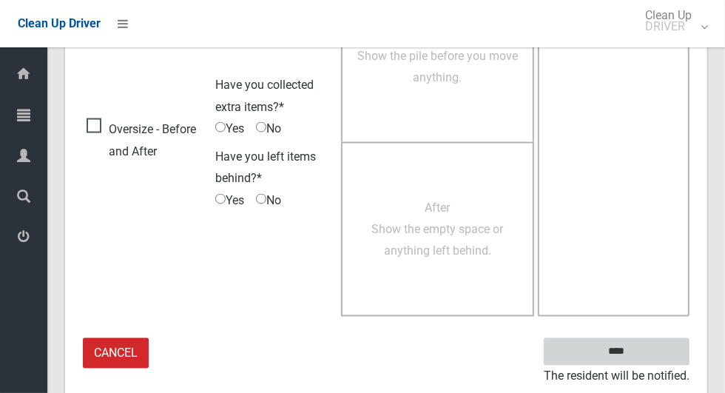
click at [642, 360] on input "****" at bounding box center [617, 351] width 146 height 27
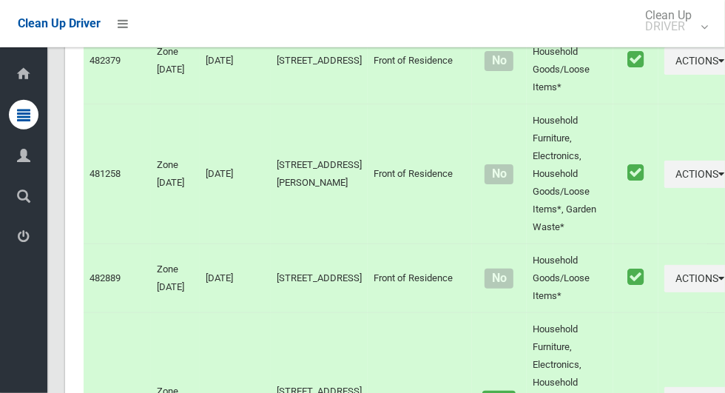
scroll to position [6711, 0]
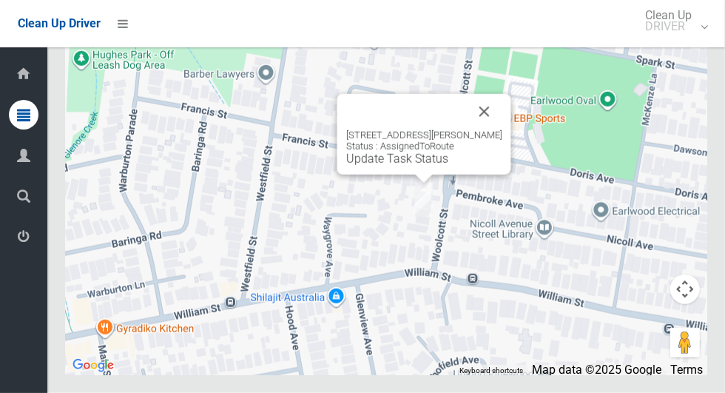
click at [390, 166] on link "Update Task Status" at bounding box center [397, 159] width 102 height 14
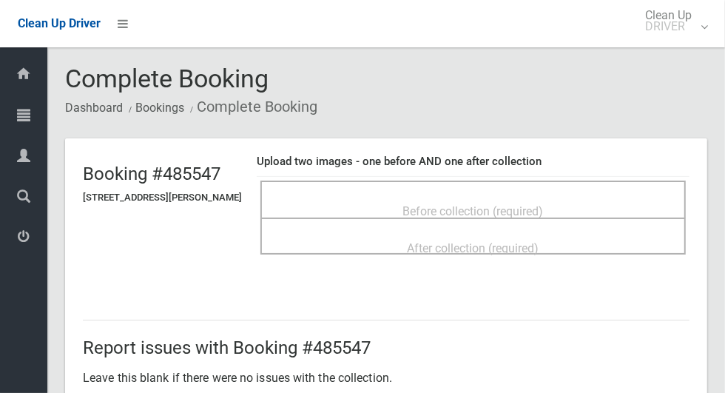
click at [403, 197] on div "Before collection (required)" at bounding box center [473, 210] width 393 height 27
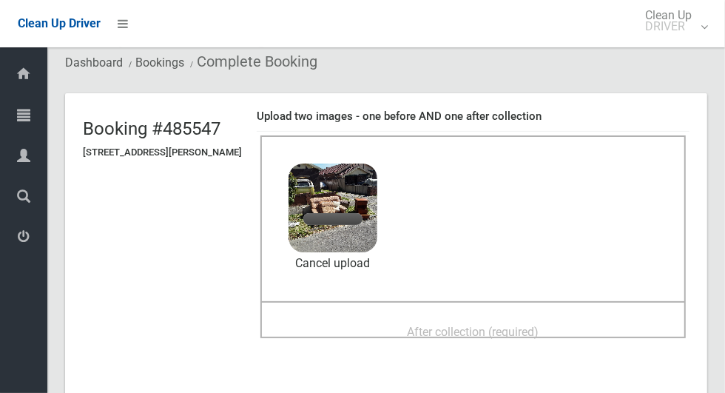
scroll to position [46, 0]
click at [422, 317] on div "After collection (required)" at bounding box center [473, 330] width 393 height 27
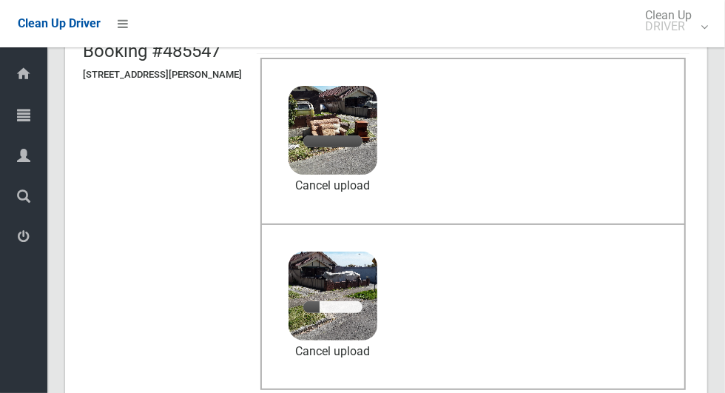
scroll to position [136, 0]
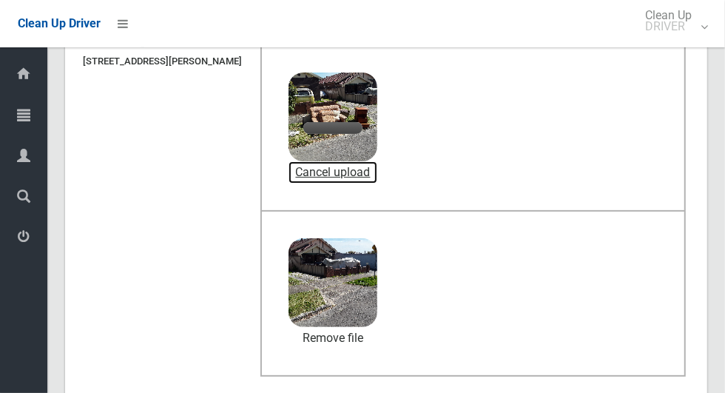
click at [368, 166] on link "Cancel upload" at bounding box center [332, 172] width 89 height 22
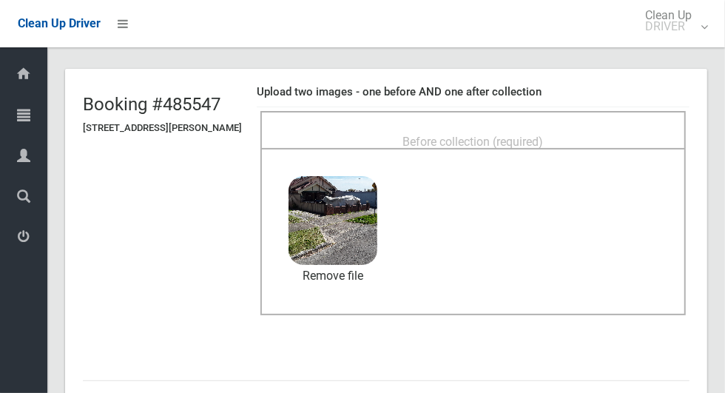
scroll to position [10, 0]
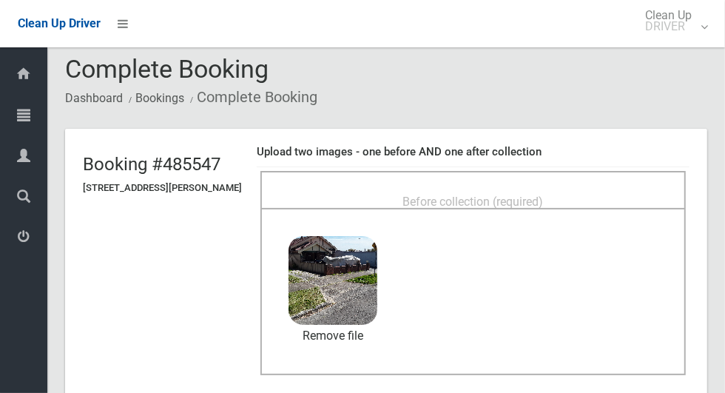
click at [420, 187] on div "Before collection (required)" at bounding box center [473, 200] width 393 height 27
click at [544, 194] on span "Before collection (required)" at bounding box center [473, 201] width 141 height 14
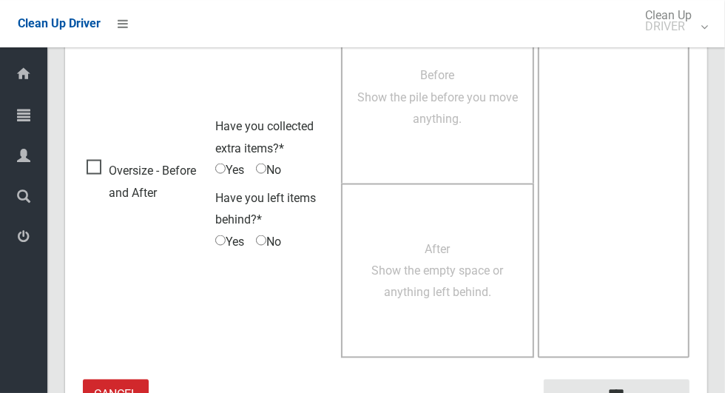
scroll to position [1210, 0]
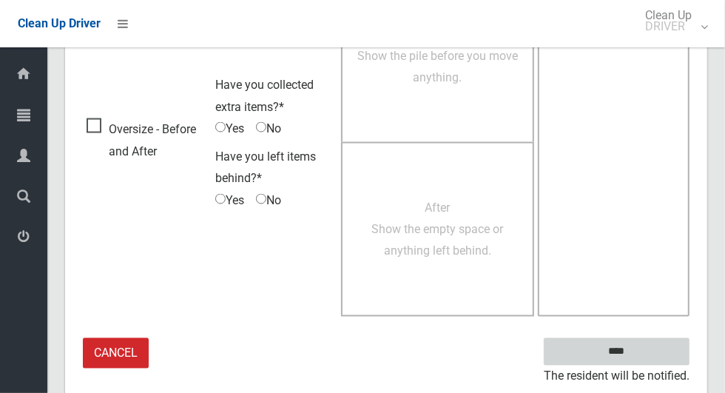
click at [642, 360] on input "****" at bounding box center [617, 351] width 146 height 27
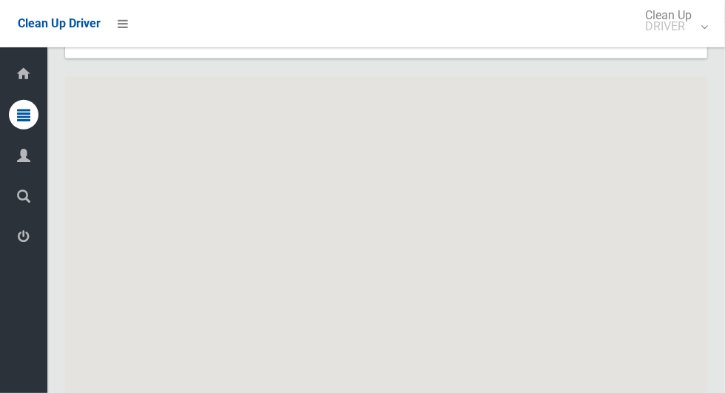
scroll to position [5813, 0]
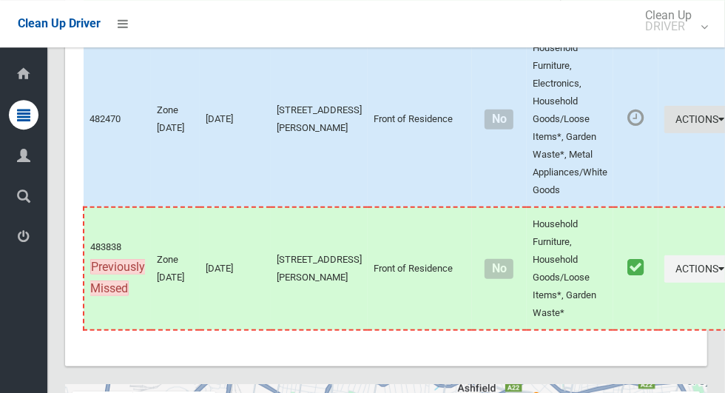
click at [664, 133] on button "Actions" at bounding box center [699, 119] width 71 height 27
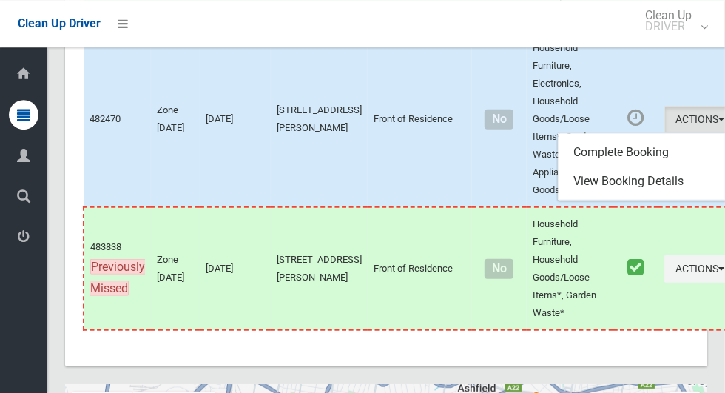
scroll to position [6233, 0]
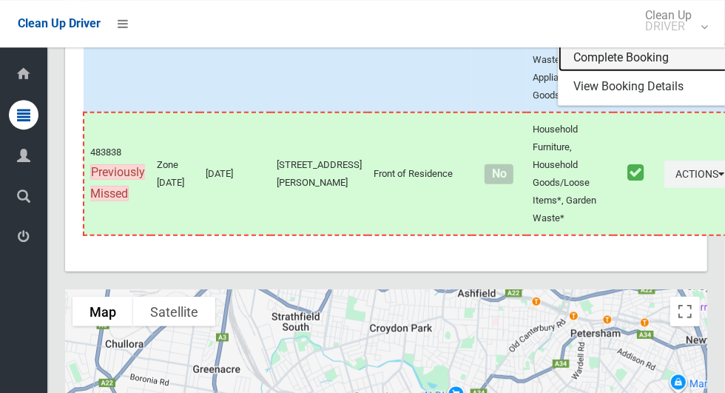
click at [571, 72] on link "Complete Booking" at bounding box center [646, 58] width 176 height 30
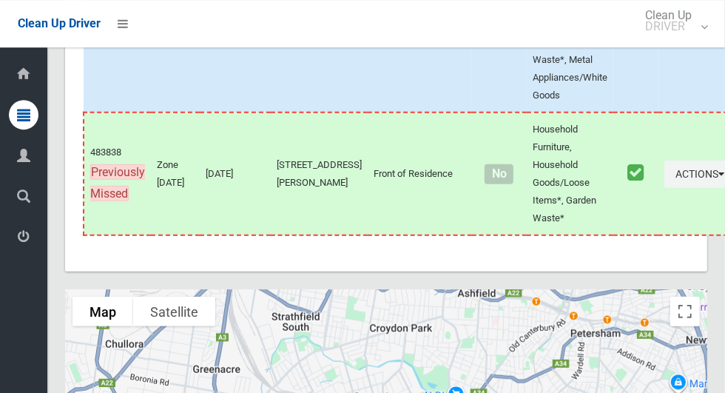
click at [664, 38] on button "Actions" at bounding box center [699, 24] width 71 height 27
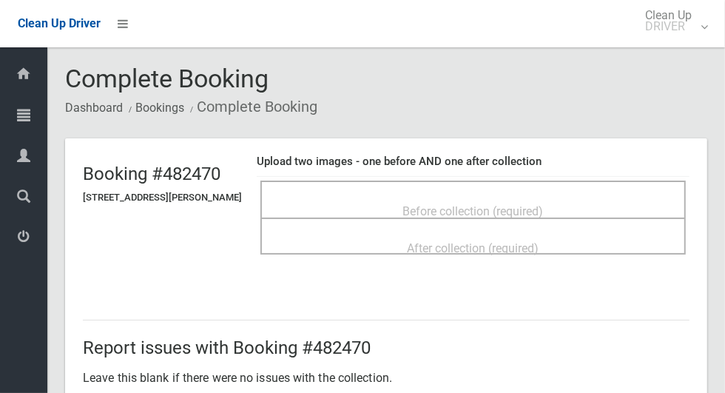
click at [433, 204] on span "Before collection (required)" at bounding box center [473, 211] width 141 height 14
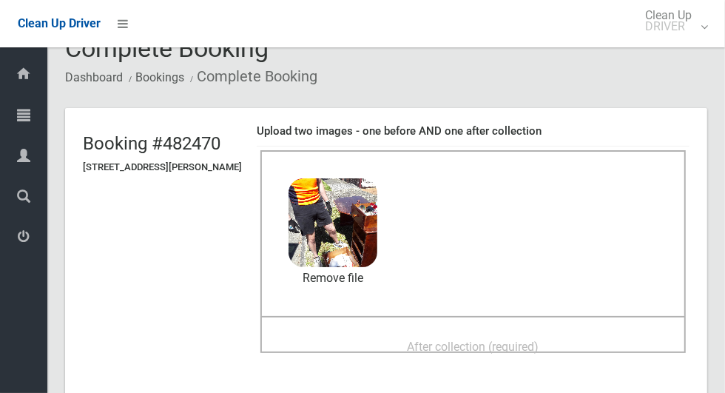
scroll to position [31, 0]
click at [486, 345] on span "After collection (required)" at bounding box center [473, 346] width 132 height 14
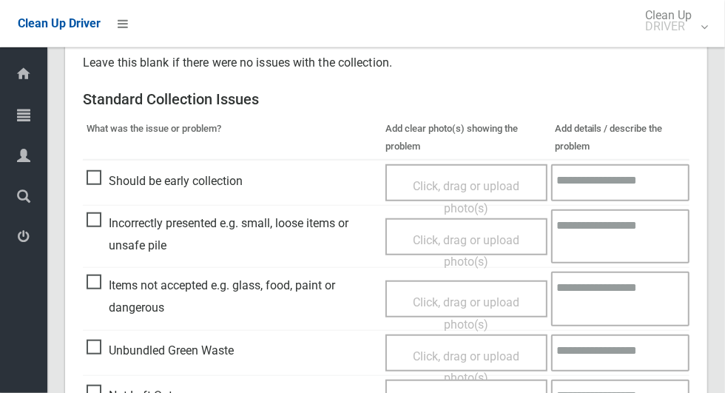
scroll to position [1210, 0]
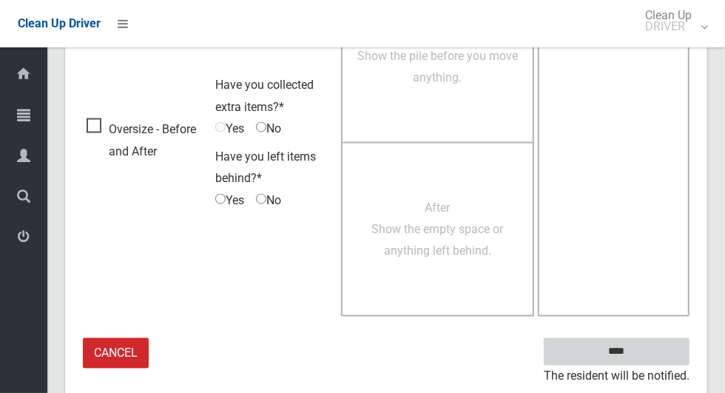
click at [645, 345] on input "****" at bounding box center [617, 351] width 146 height 27
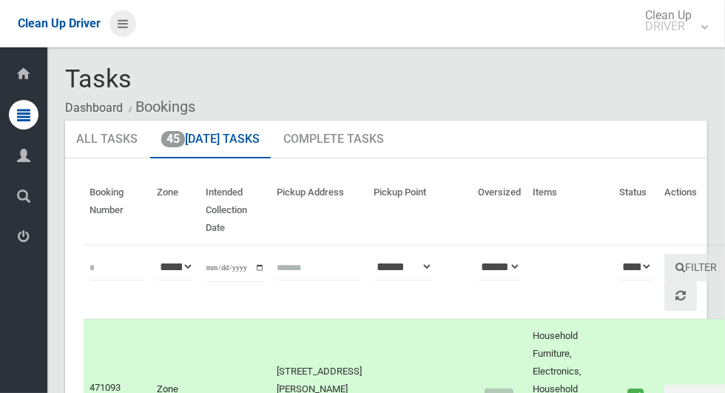
click at [119, 27] on icon at bounding box center [123, 23] width 10 height 25
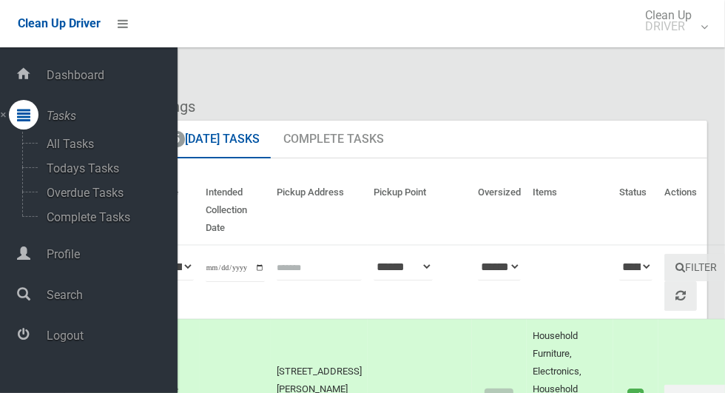
click at [115, 336] on span "Logout" at bounding box center [109, 335] width 135 height 14
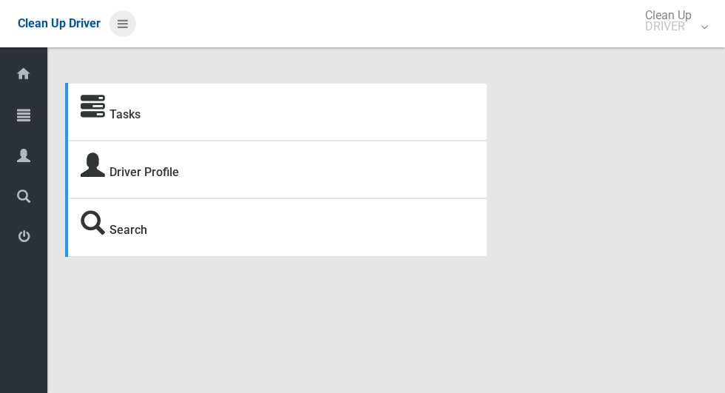
click at [128, 30] on icon at bounding box center [123, 23] width 10 height 25
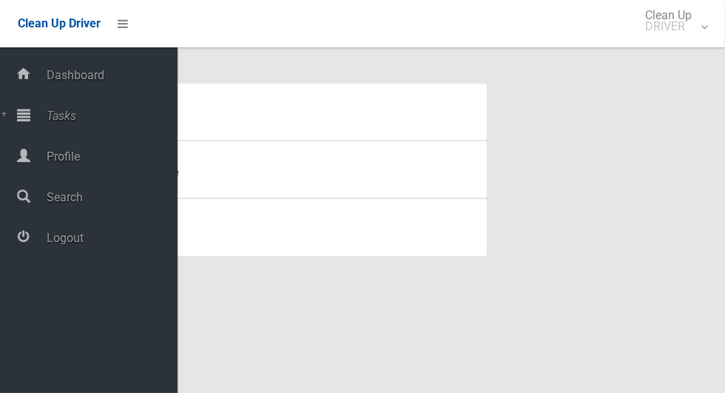
click at [94, 122] on span "Tasks" at bounding box center [109, 116] width 135 height 14
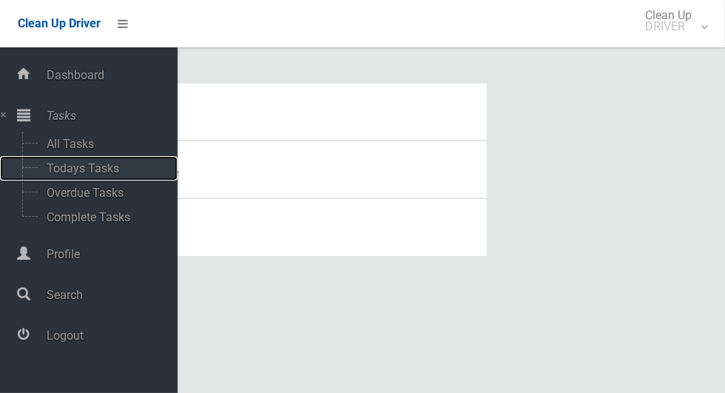
click at [118, 168] on span "Todays Tasks" at bounding box center [103, 168] width 123 height 14
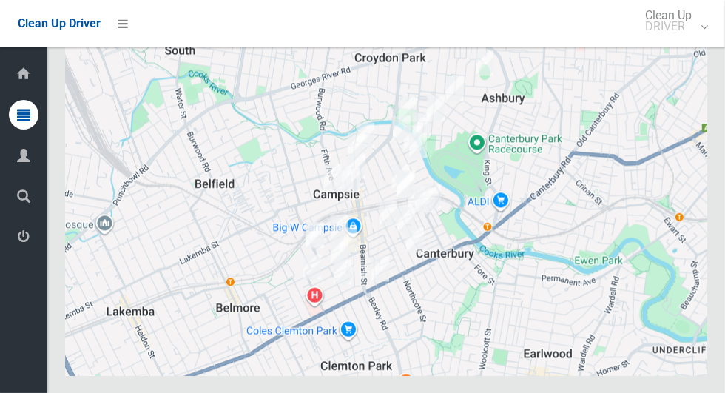
scroll to position [7508, 0]
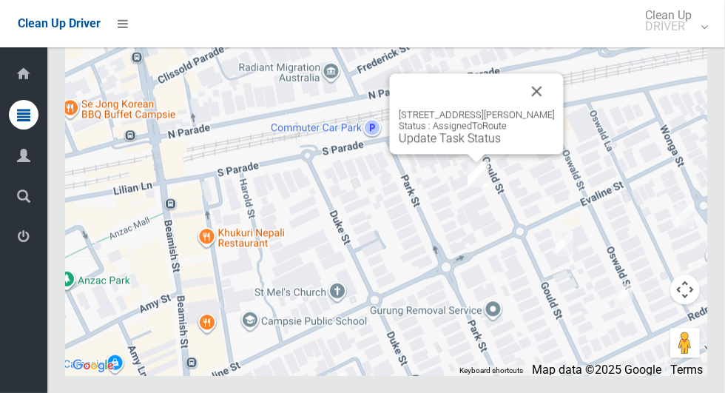
click at [555, 109] on button "Close" at bounding box center [536, 90] width 35 height 35
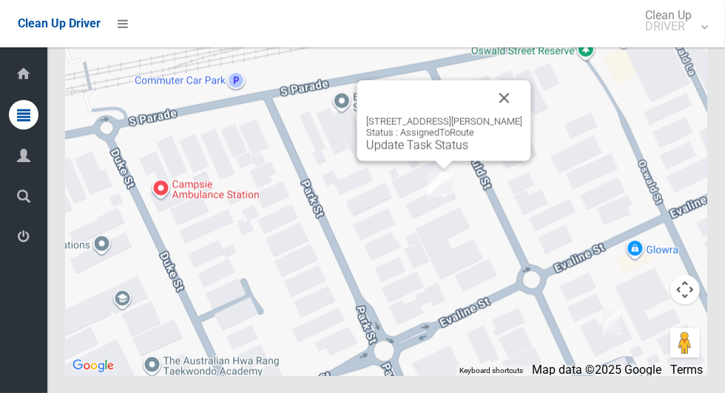
click at [506, 115] on button "Close" at bounding box center [504, 97] width 35 height 35
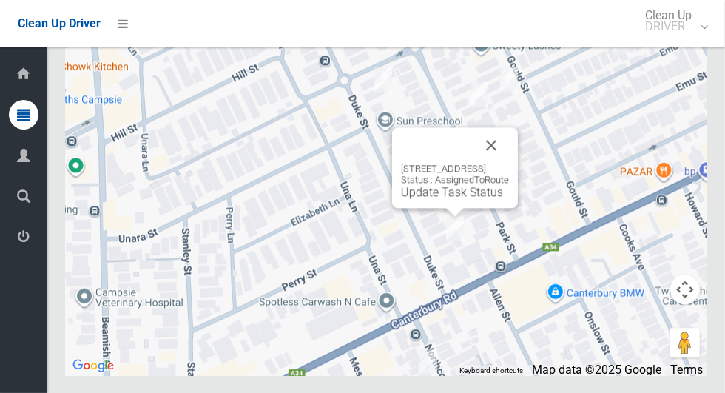
click at [509, 163] on button "Close" at bounding box center [490, 144] width 35 height 35
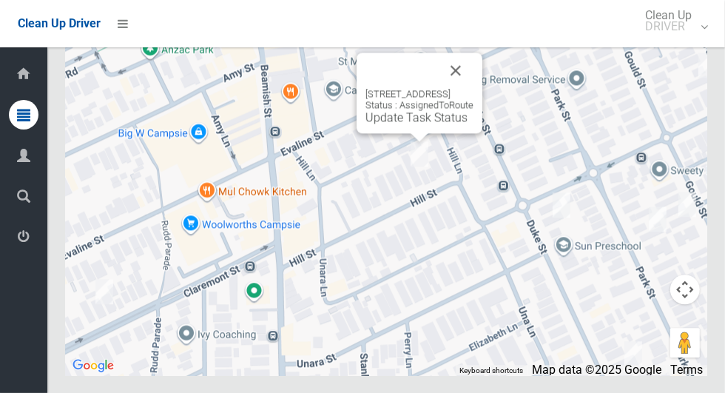
click at [473, 88] on button "Close" at bounding box center [455, 70] width 35 height 35
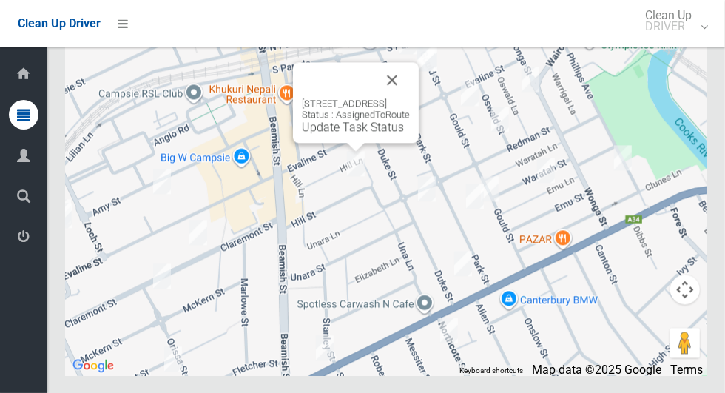
click at [419, 132] on div "11 Hill Street, CAMPSIE NSW 2194 Status : AssignedToRoute Update Task Status" at bounding box center [356, 102] width 126 height 81
click at [410, 98] on button "Close" at bounding box center [391, 79] width 35 height 35
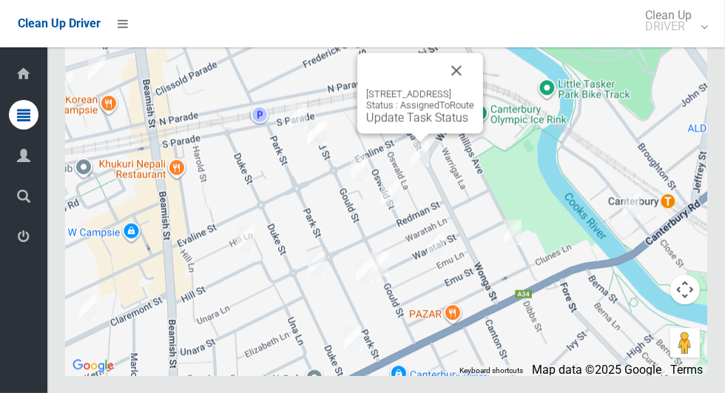
click at [474, 88] on button "Close" at bounding box center [456, 70] width 35 height 35
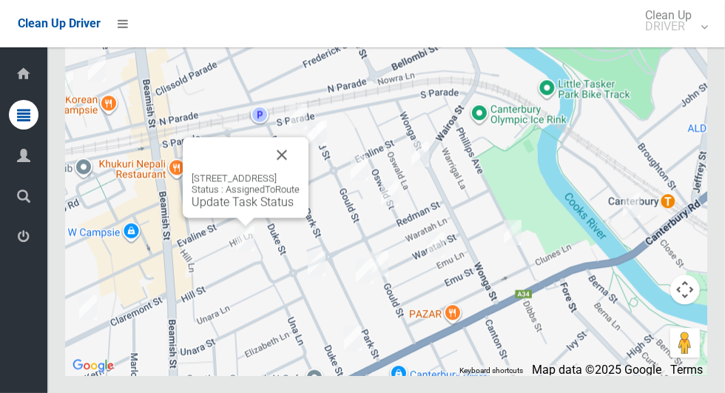
click at [300, 172] on button "Close" at bounding box center [281, 154] width 35 height 35
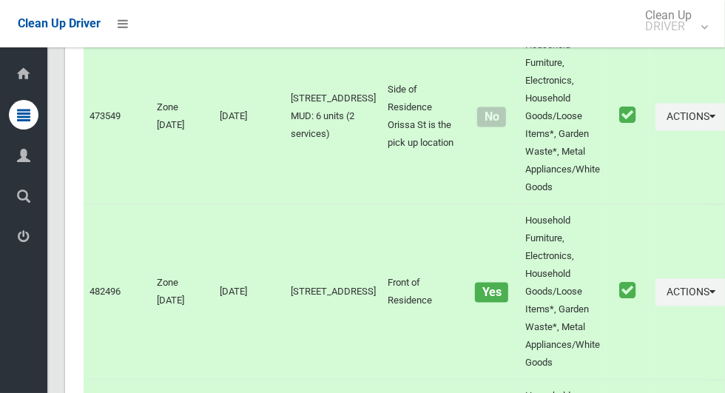
scroll to position [0, 0]
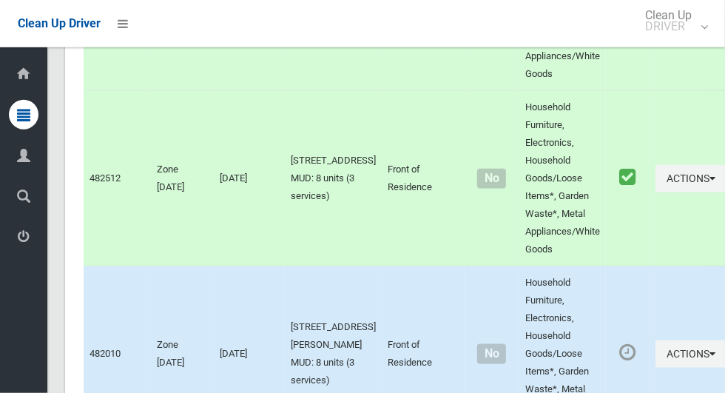
scroll to position [7508, 0]
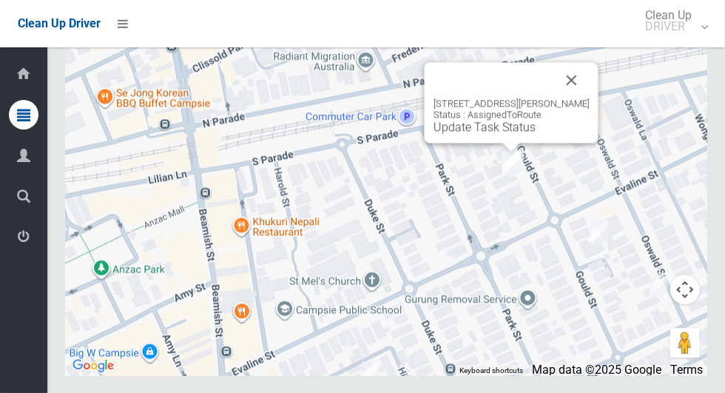
click at [575, 98] on button "Close" at bounding box center [571, 79] width 35 height 35
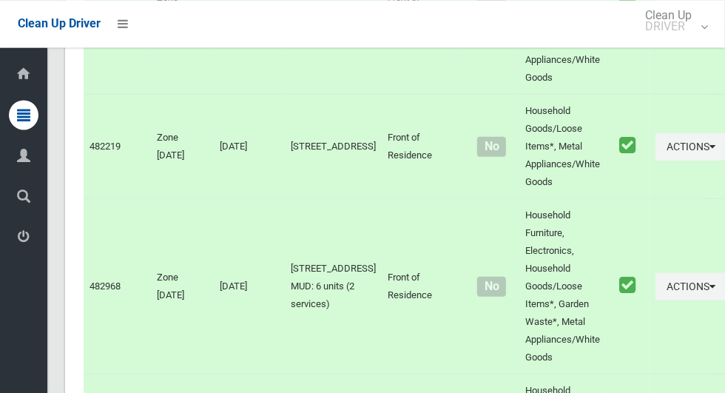
scroll to position [0, 0]
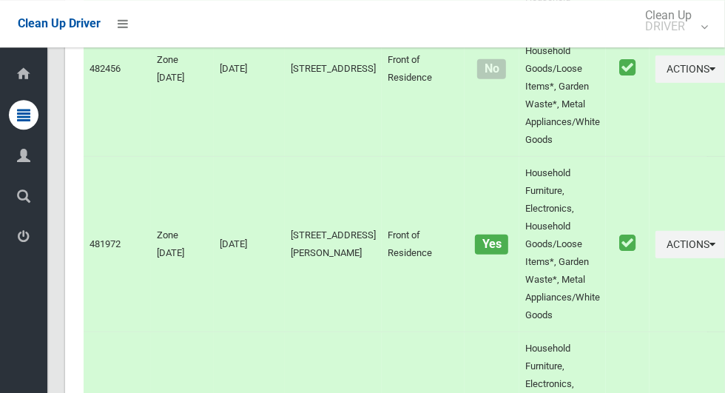
scroll to position [7508, 0]
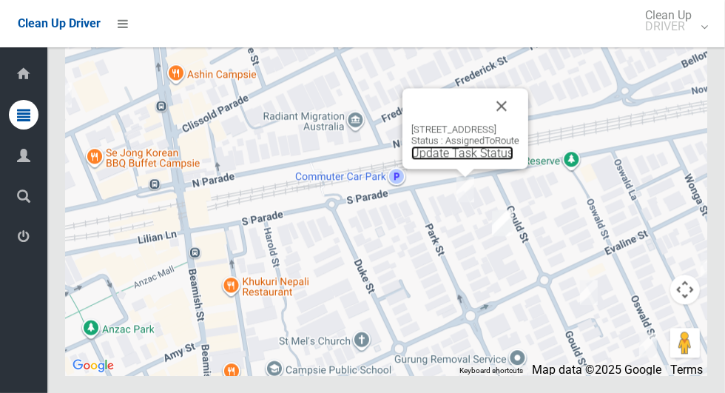
click at [459, 160] on link "Update Task Status" at bounding box center [462, 153] width 102 height 14
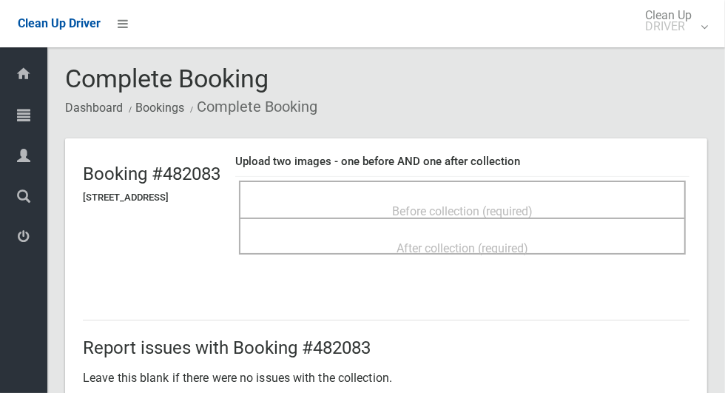
click at [448, 197] on div "Before collection (required)" at bounding box center [462, 210] width 414 height 27
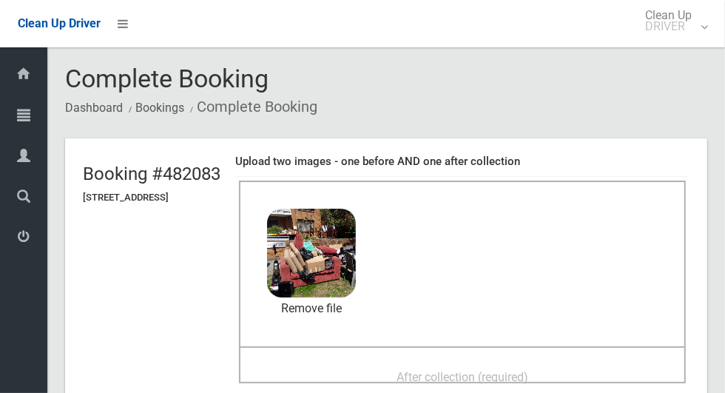
scroll to position [43, 0]
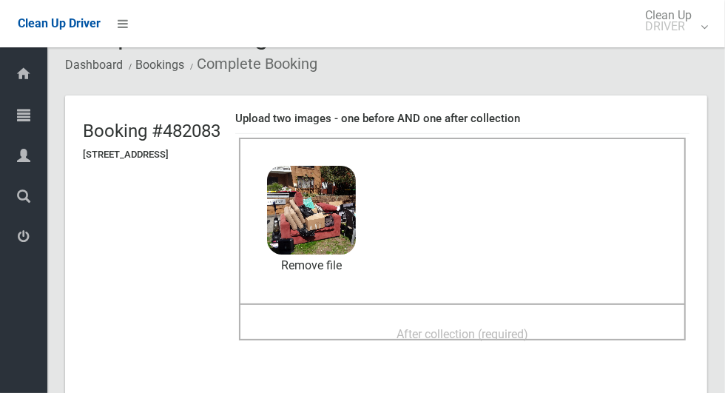
click at [430, 327] on span "After collection (required)" at bounding box center [462, 334] width 132 height 14
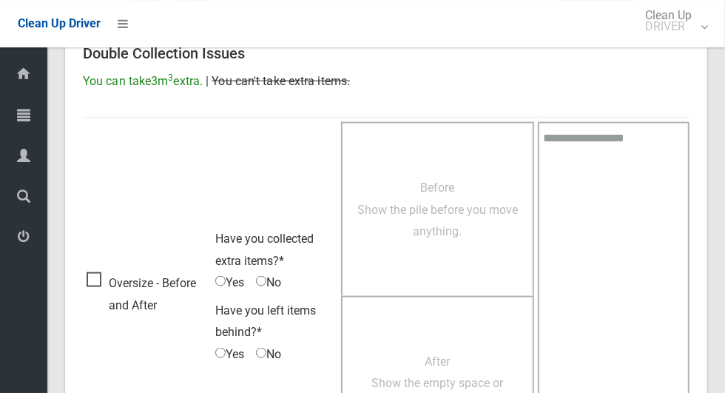
scroll to position [1210, 0]
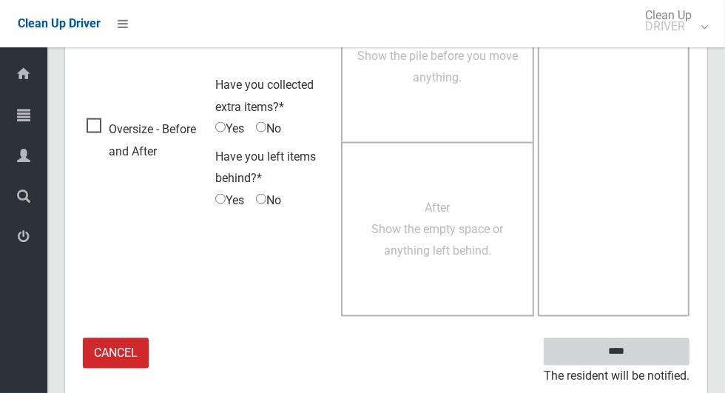
click at [644, 348] on input "****" at bounding box center [617, 351] width 146 height 27
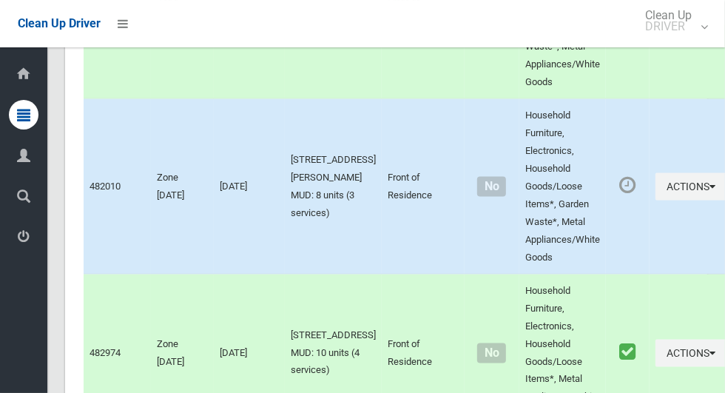
scroll to position [7508, 0]
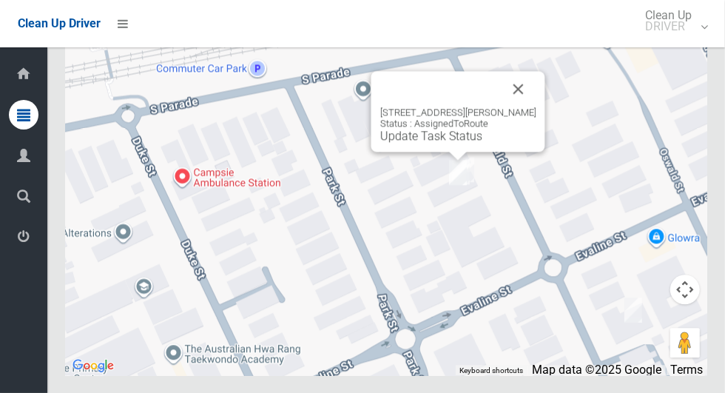
click at [512, 106] on button "Close" at bounding box center [518, 88] width 35 height 35
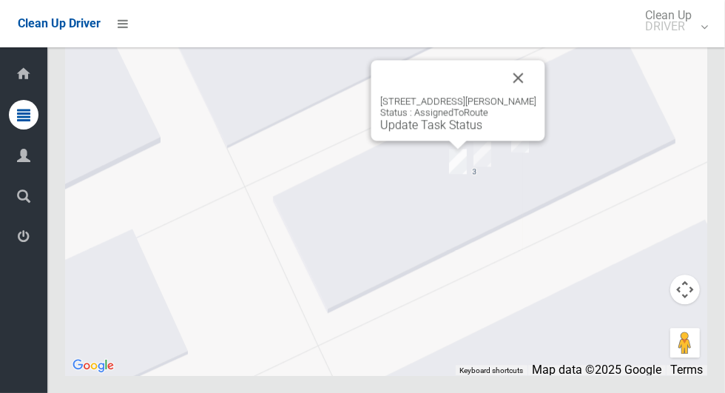
click at [524, 95] on button "Close" at bounding box center [518, 77] width 35 height 35
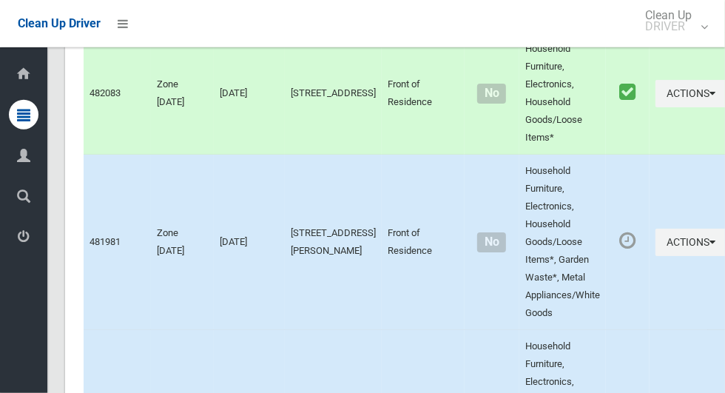
scroll to position [2872, 0]
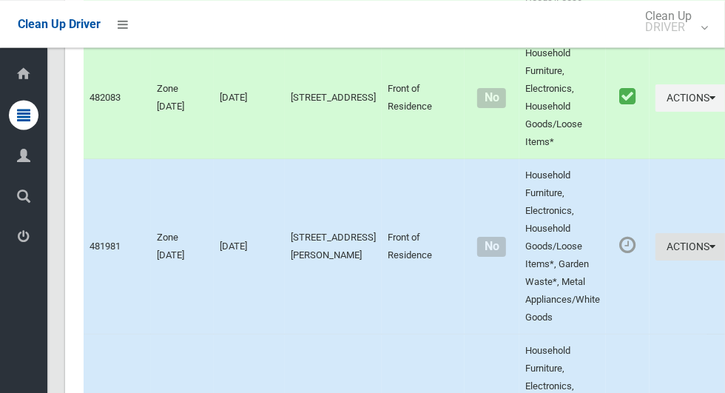
click at [662, 256] on button "Actions" at bounding box center [690, 245] width 71 height 27
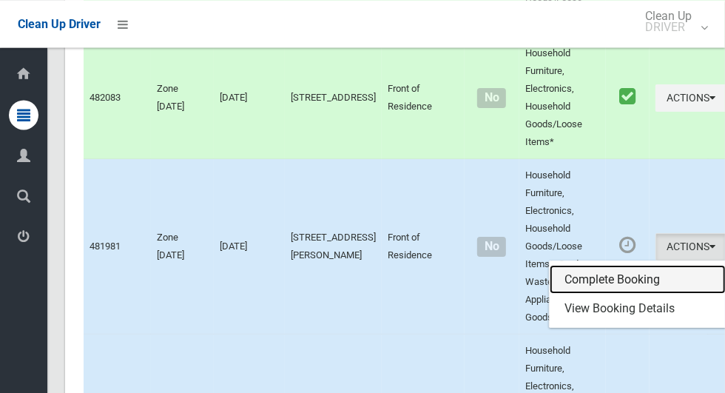
click at [575, 287] on link "Complete Booking" at bounding box center [637, 279] width 176 height 30
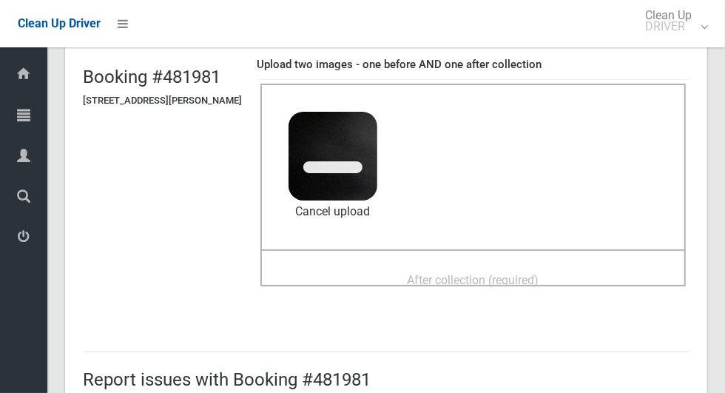
scroll to position [138, 0]
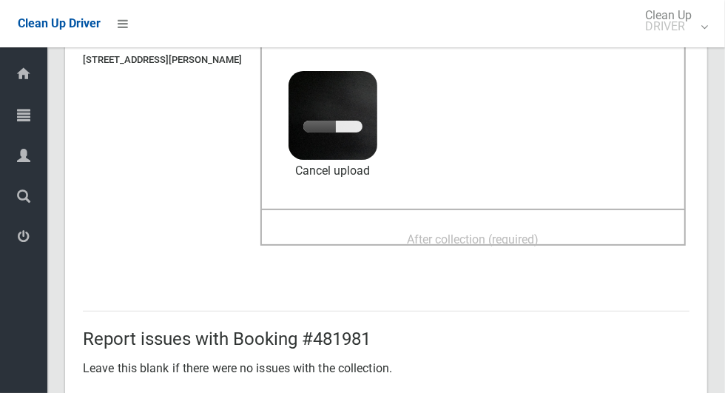
click at [456, 232] on span "After collection (required)" at bounding box center [473, 239] width 132 height 14
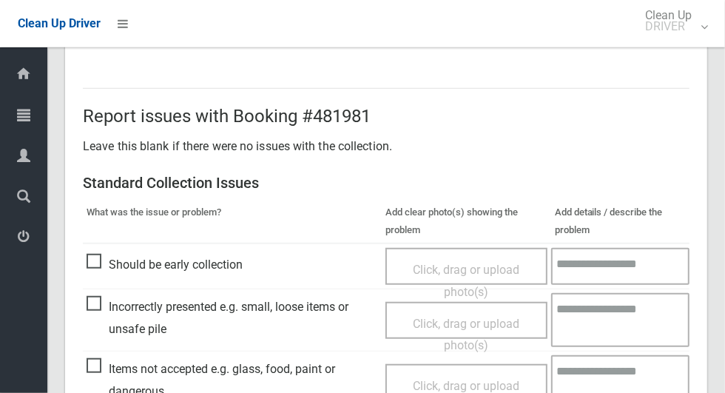
scroll to position [1210, 0]
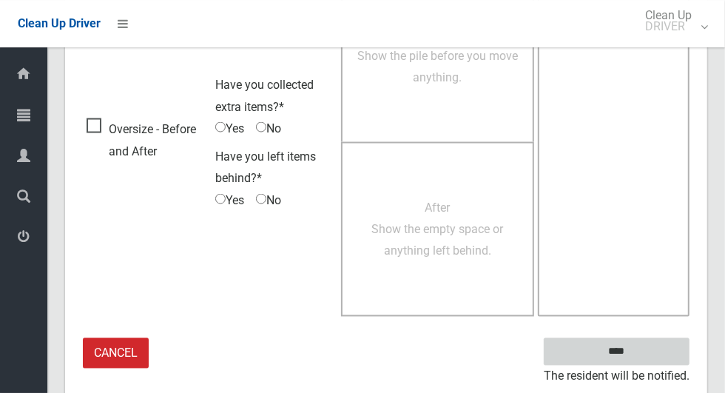
click at [618, 347] on input "****" at bounding box center [617, 351] width 146 height 27
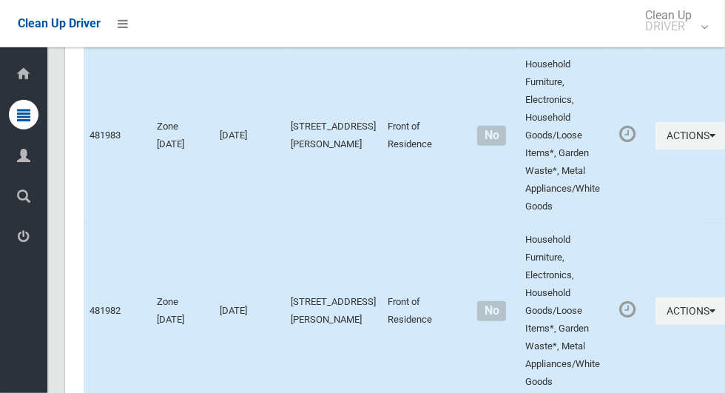
scroll to position [3150, 0]
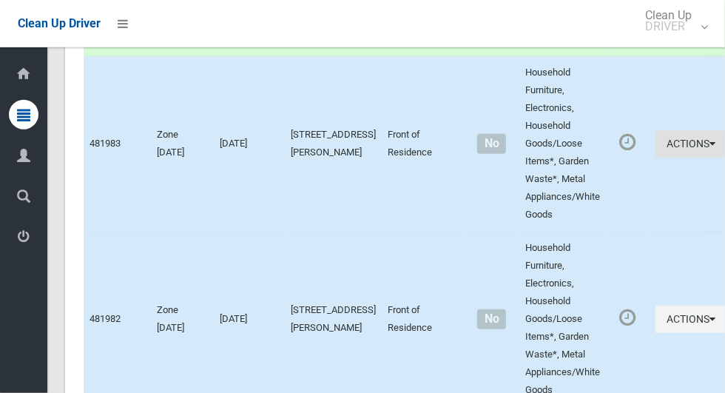
click at [709, 149] on icon "button" at bounding box center [712, 143] width 6 height 10
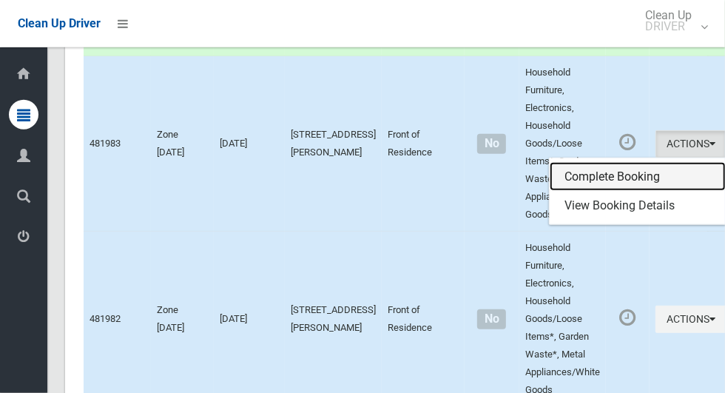
click at [581, 184] on link "Complete Booking" at bounding box center [637, 177] width 176 height 30
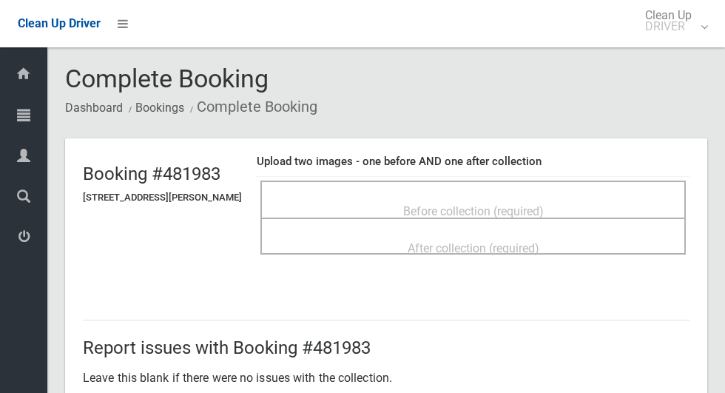
click at [441, 204] on span "Before collection (required)" at bounding box center [473, 211] width 141 height 14
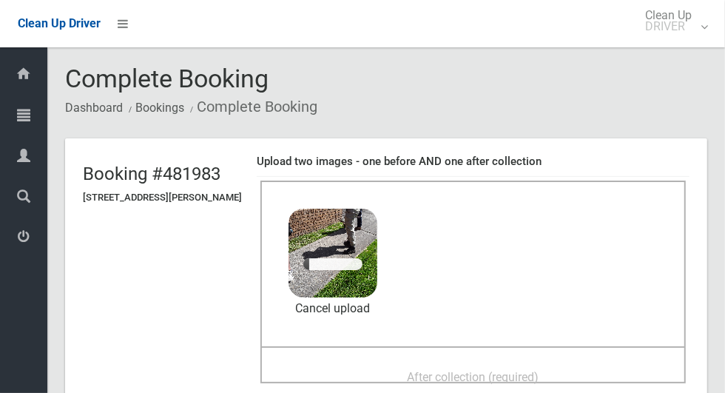
scroll to position [87, 0]
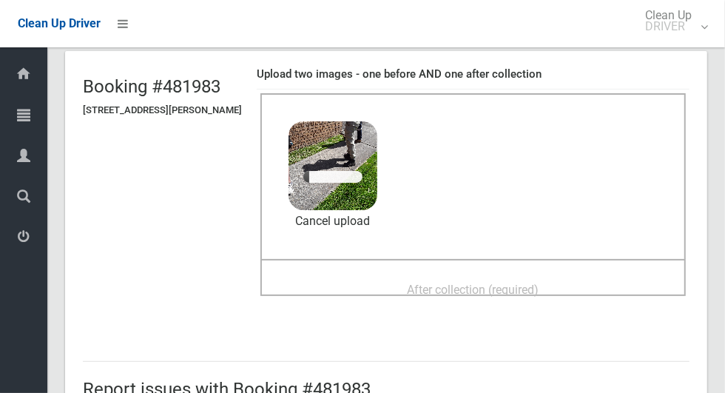
click at [432, 264] on div "After collection (required)" at bounding box center [472, 277] width 425 height 37
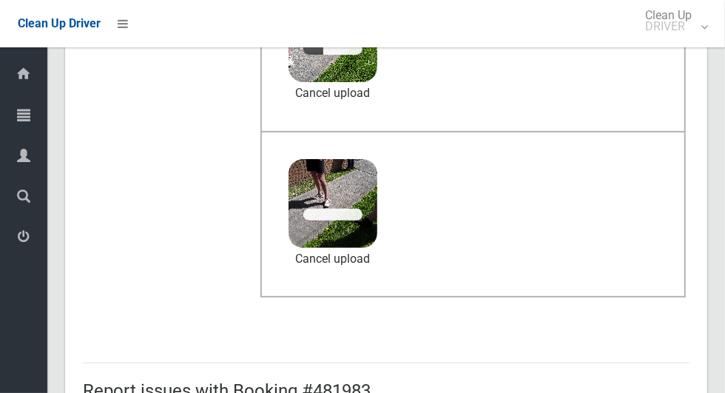
scroll to position [215, 0]
click at [367, 265] on link "Cancel upload" at bounding box center [332, 259] width 89 height 22
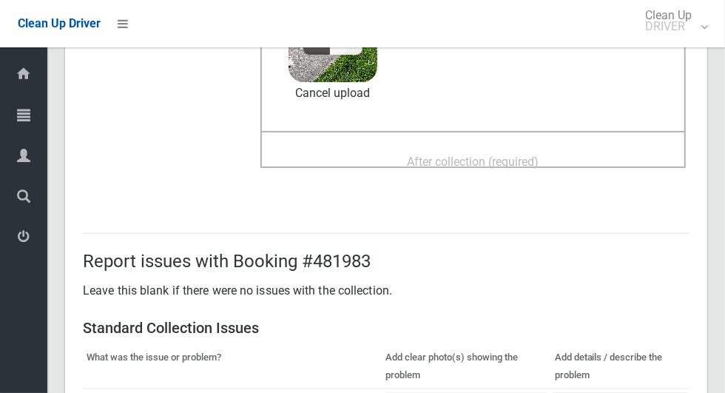
click at [436, 135] on div "After collection (required)" at bounding box center [472, 149] width 425 height 37
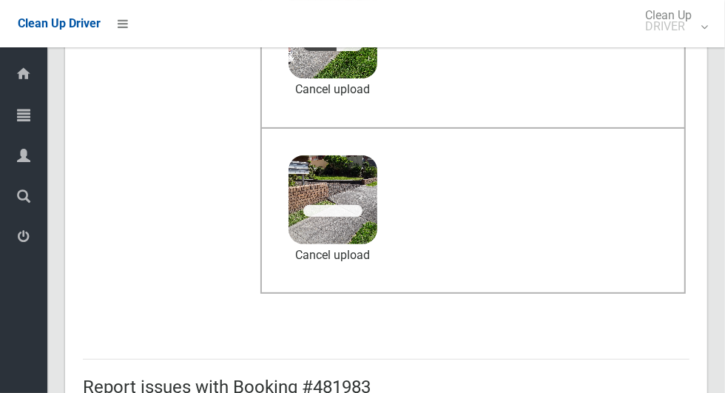
scroll to position [224, 0]
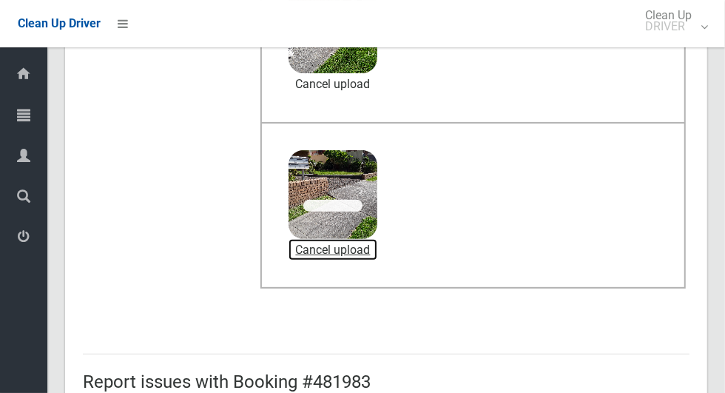
click at [347, 248] on link "Cancel upload" at bounding box center [332, 250] width 89 height 22
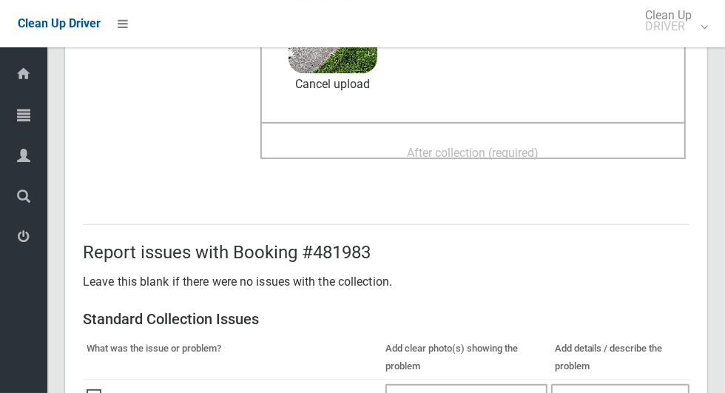
click at [430, 138] on div "After collection (required)" at bounding box center [473, 151] width 393 height 27
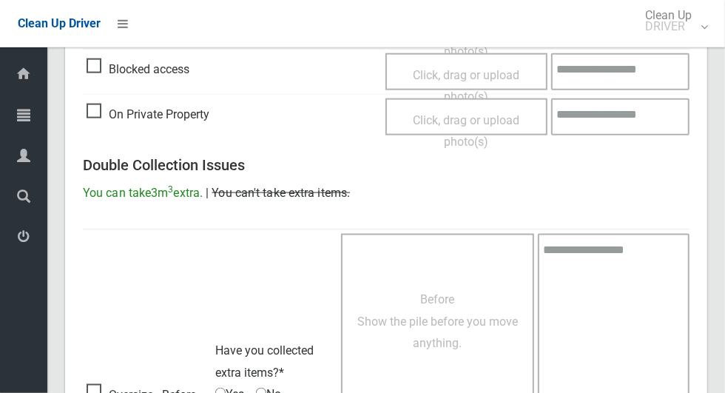
scroll to position [1210, 0]
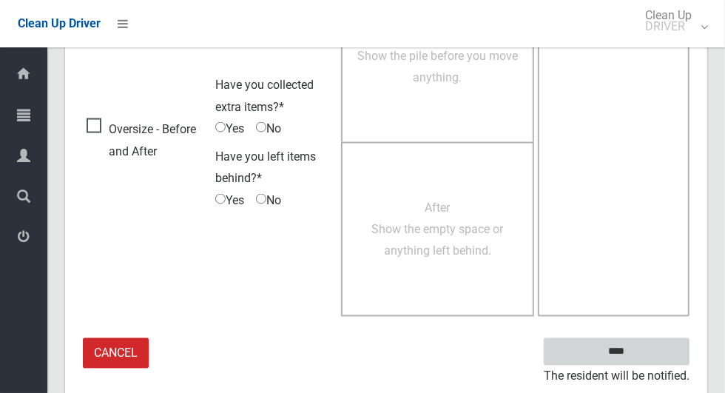
click at [642, 360] on input "****" at bounding box center [617, 351] width 146 height 27
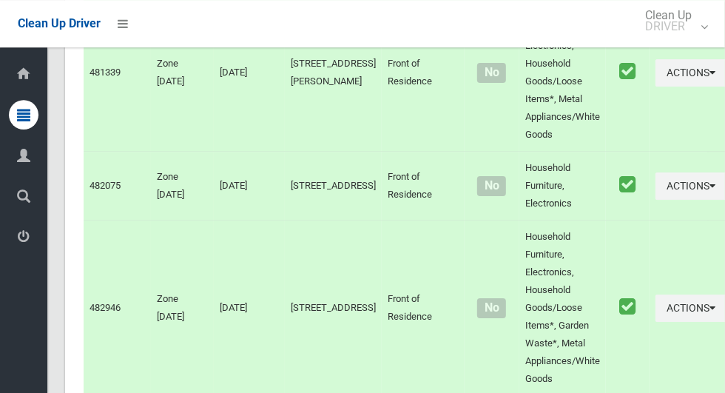
scroll to position [7508, 0]
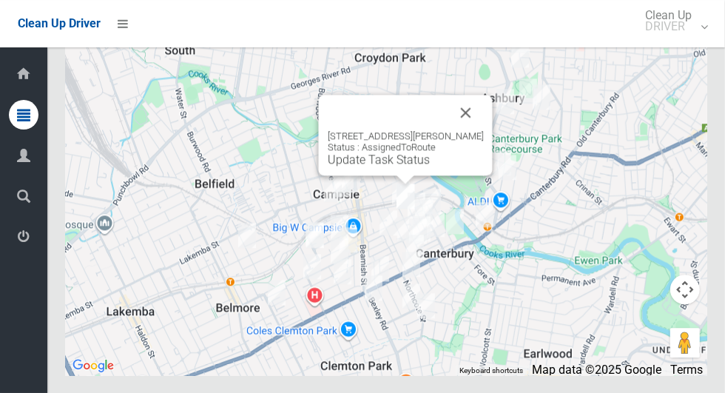
click at [404, 166] on link "Update Task Status" at bounding box center [379, 159] width 102 height 14
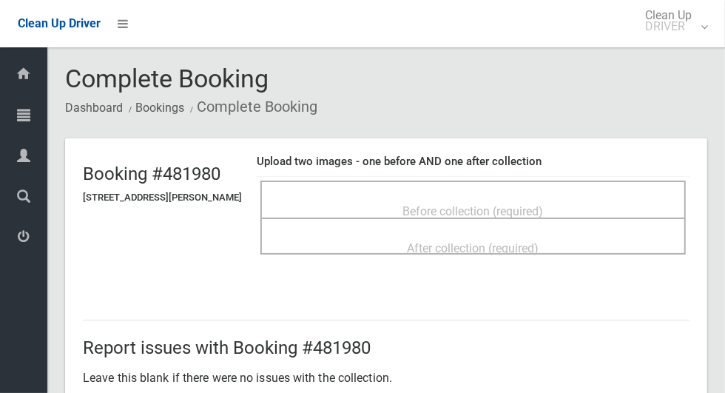
click at [422, 197] on div "Before collection (required)" at bounding box center [473, 210] width 393 height 27
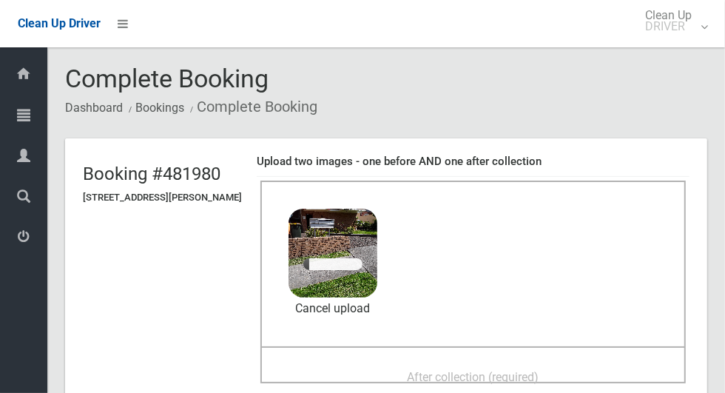
scroll to position [90, 0]
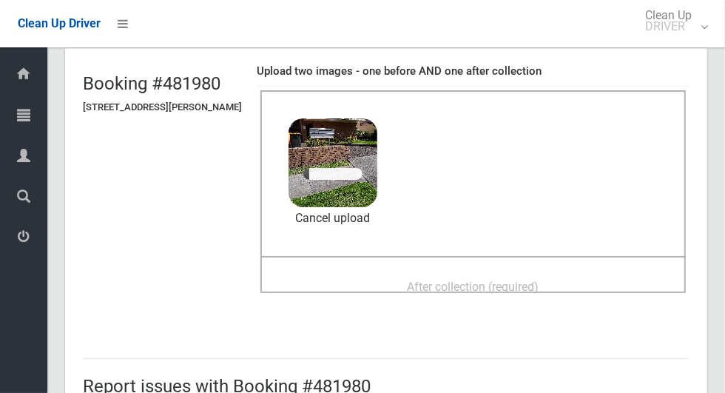
click at [437, 280] on span "After collection (required)" at bounding box center [473, 287] width 132 height 14
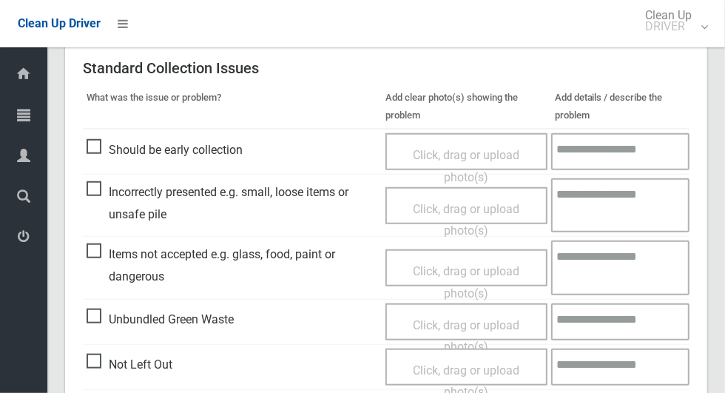
scroll to position [1210, 0]
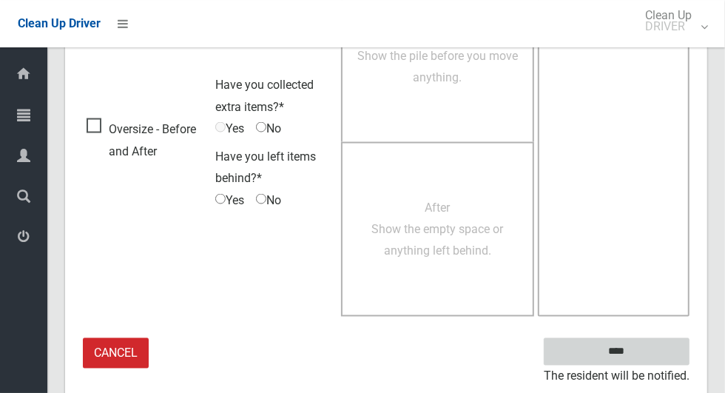
click at [644, 342] on input "****" at bounding box center [617, 351] width 146 height 27
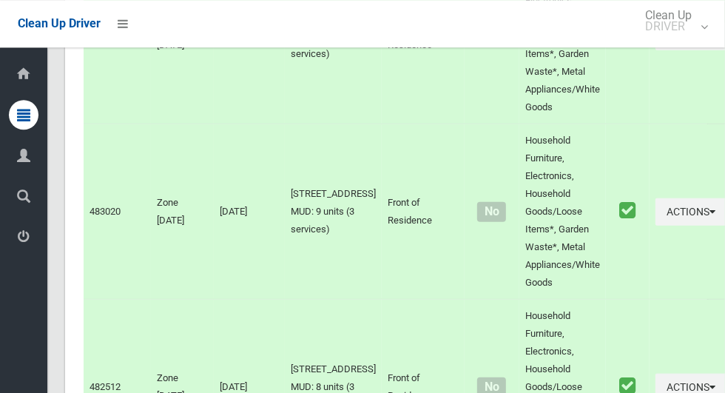
scroll to position [7508, 0]
